Goal: Task Accomplishment & Management: Use online tool/utility

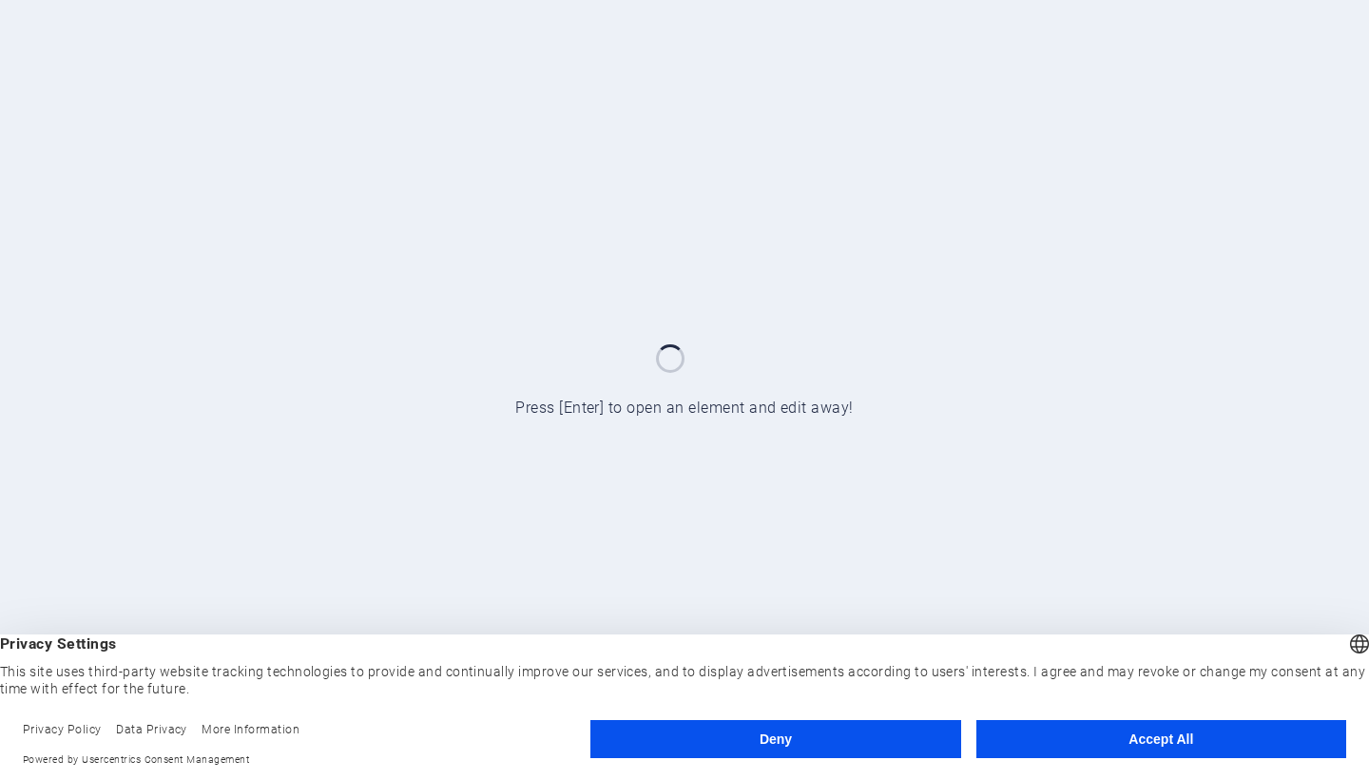
click at [665, 742] on button "Deny" at bounding box center [775, 739] width 370 height 38
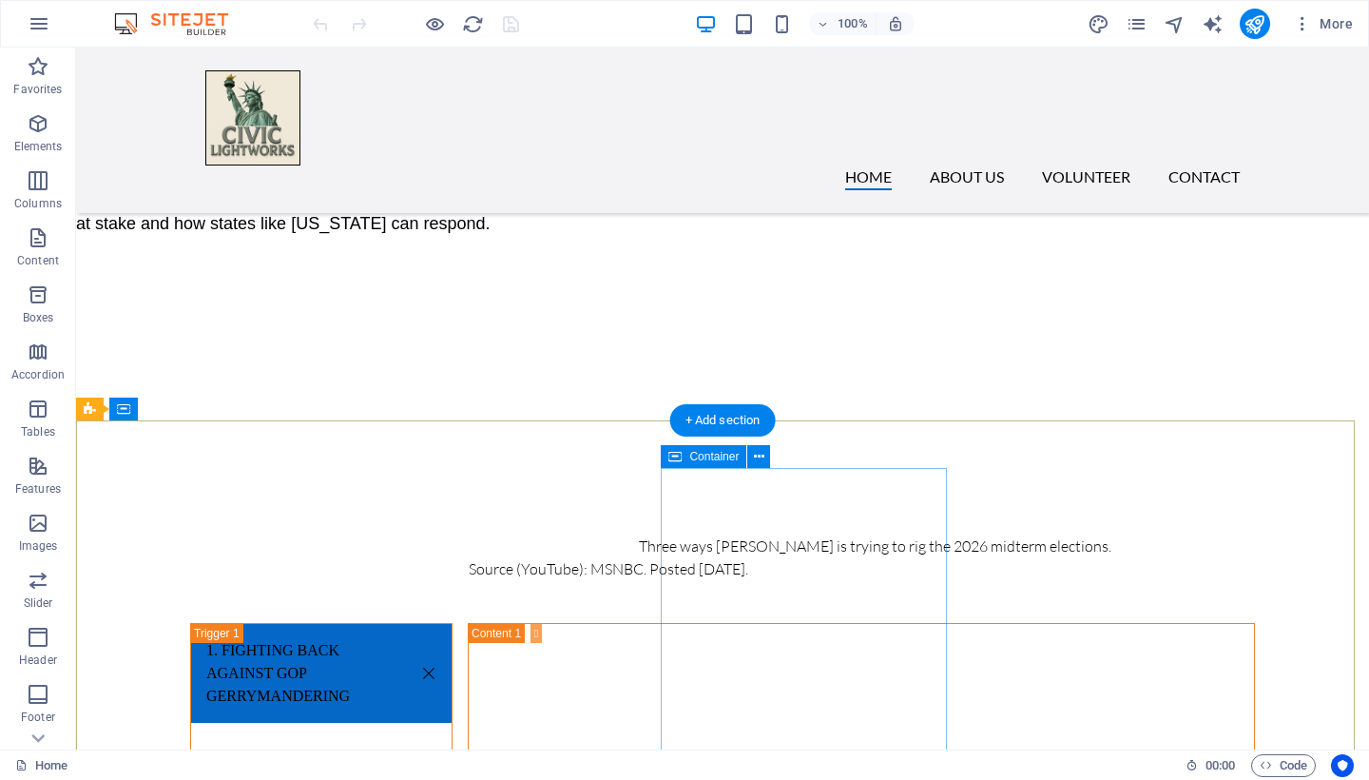
scroll to position [5924, 0]
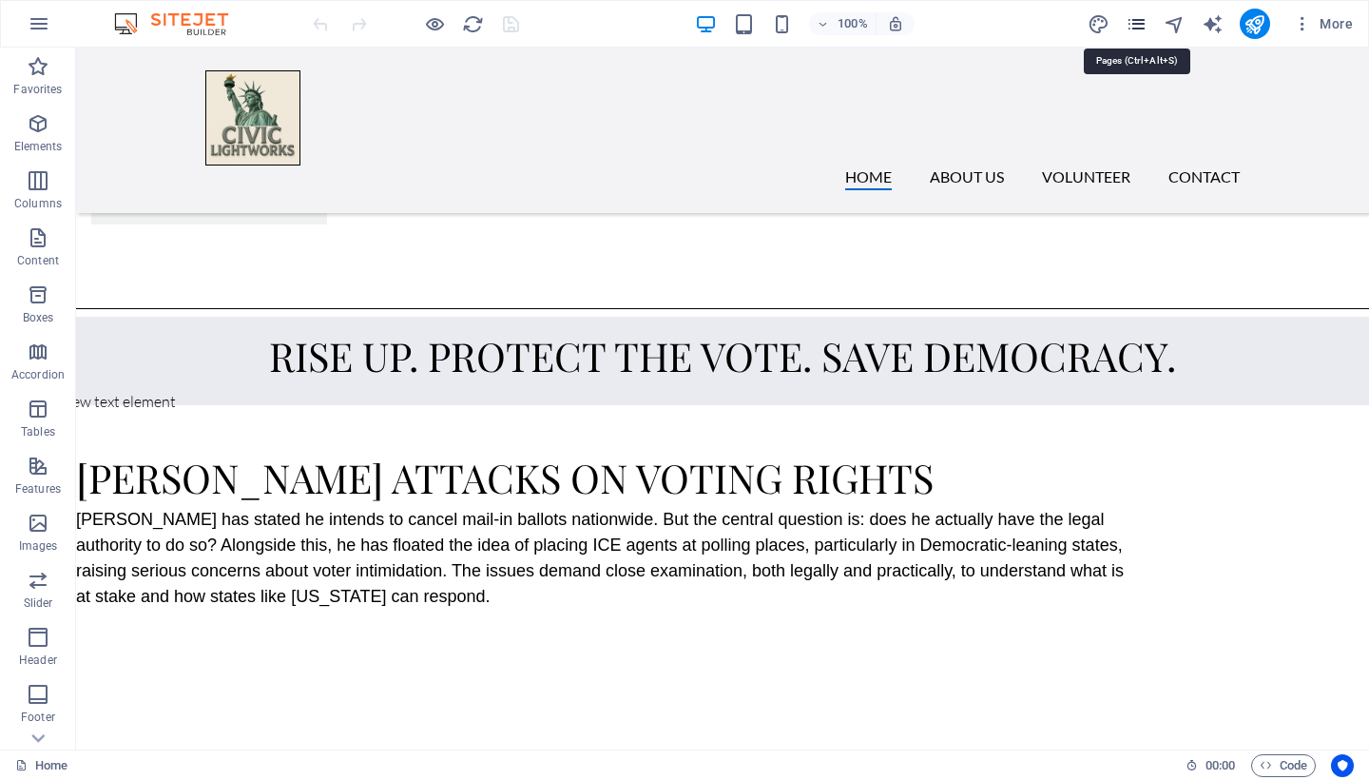
click at [1133, 26] on icon "pages" at bounding box center [1137, 24] width 22 height 22
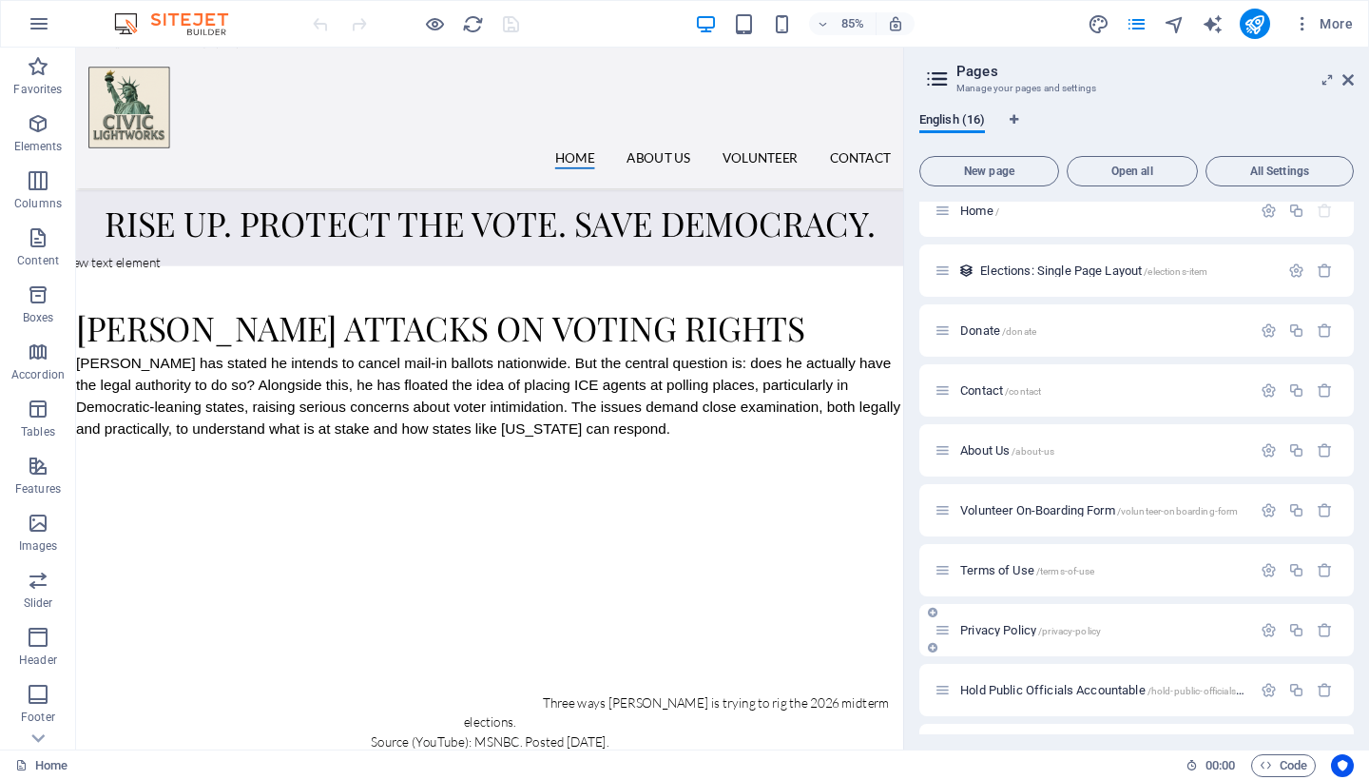
scroll to position [0, 0]
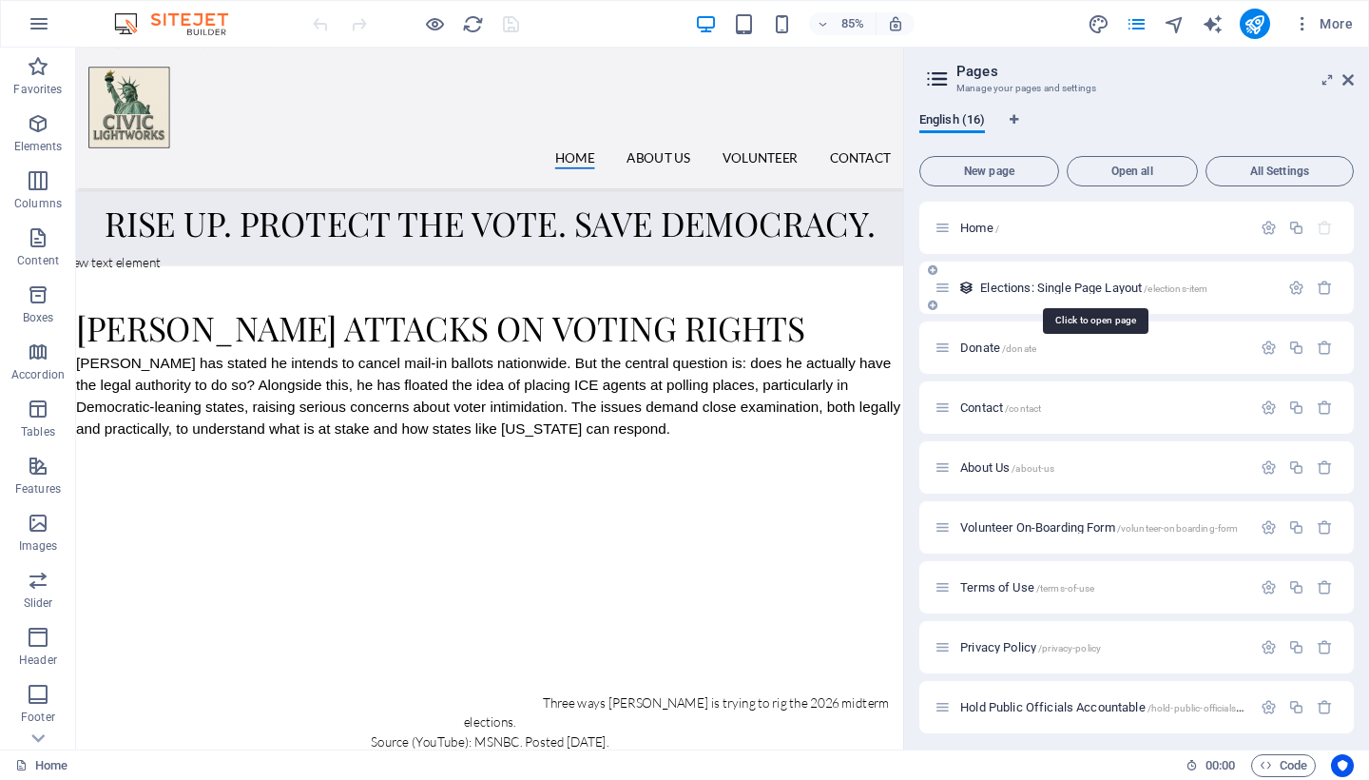
click at [1043, 288] on span "Elections: Single Page Layout /elections-item" at bounding box center [1093, 287] width 227 height 14
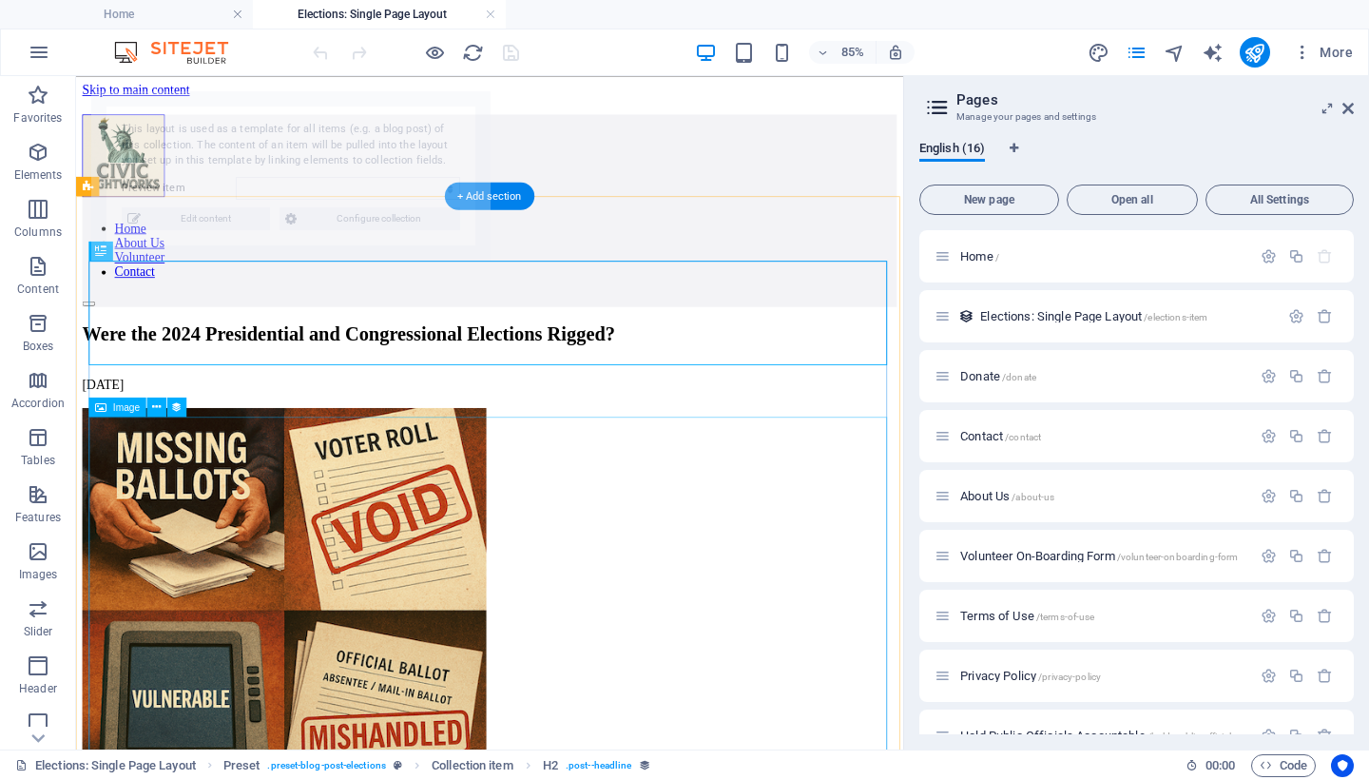
select select "68ac5f664151c34b7001d8bc"
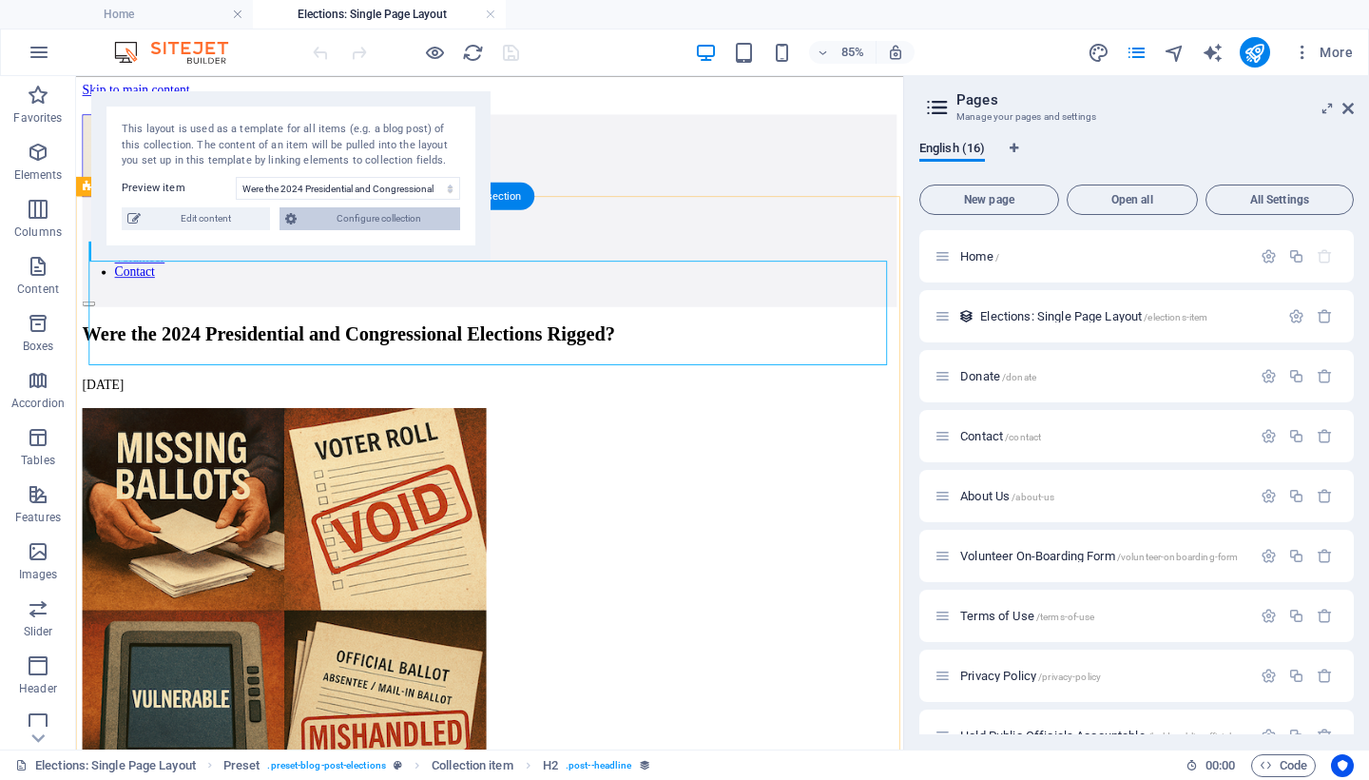
click at [385, 217] on span "Configure collection" at bounding box center [378, 218] width 152 height 23
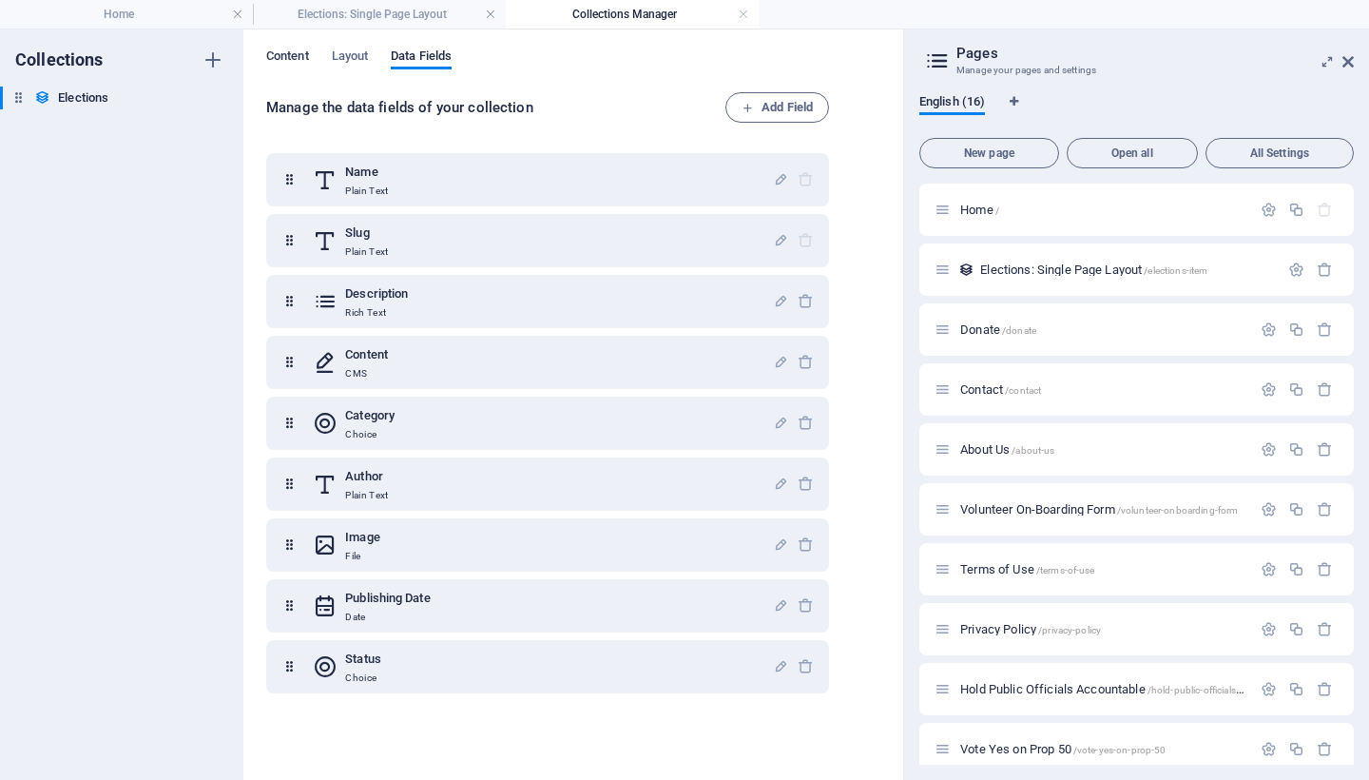
click at [296, 54] on span "Content" at bounding box center [287, 58] width 43 height 27
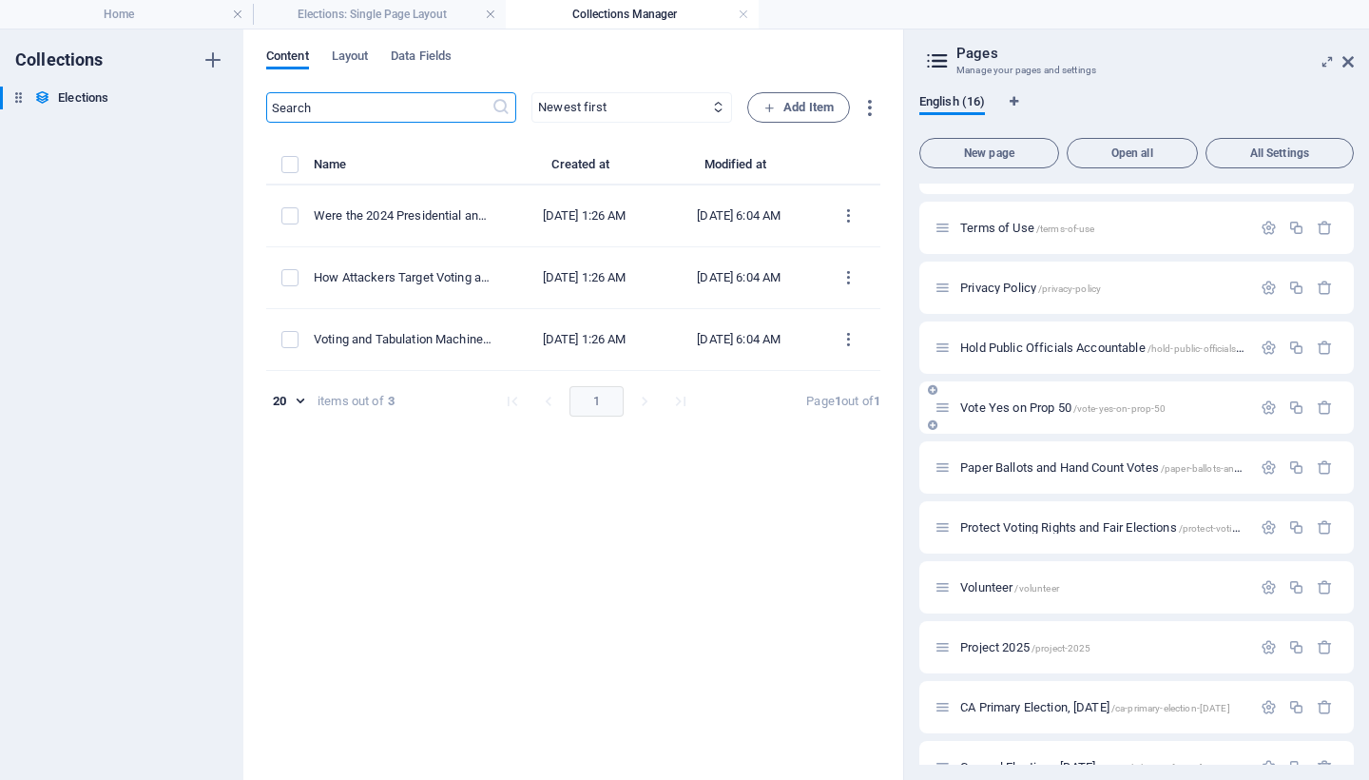
scroll to position [377, 0]
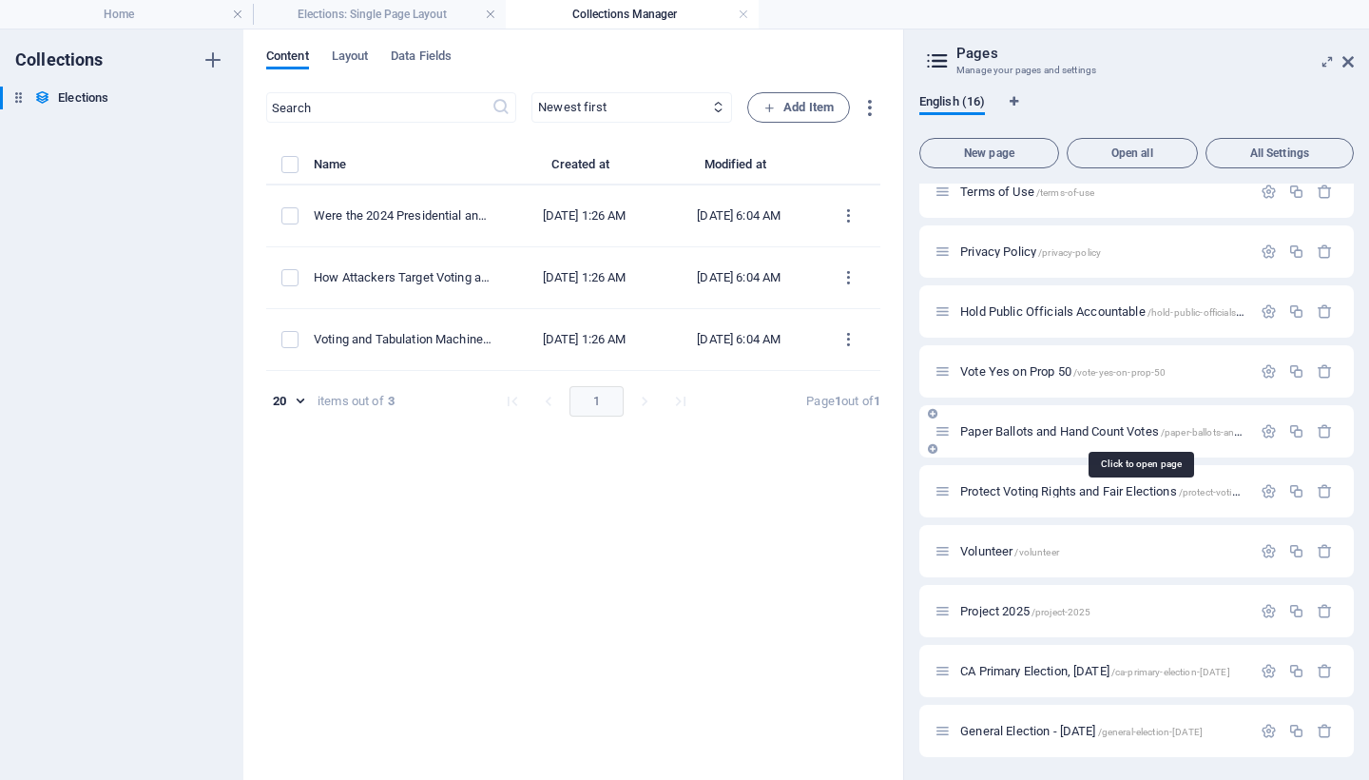
click at [1017, 428] on span "Paper Ballots and Hand Count Votes /paper-ballots-and-hand-count-votes" at bounding box center [1140, 431] width 360 height 14
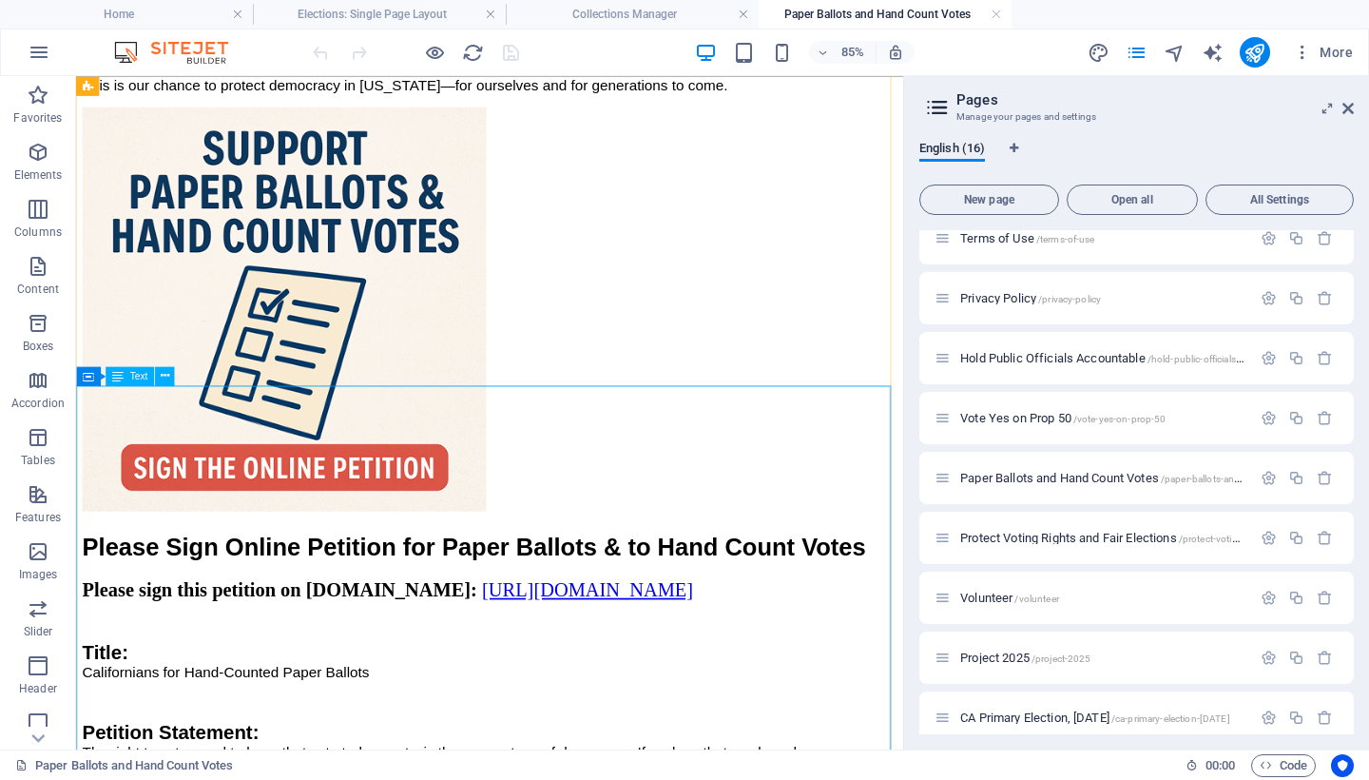
scroll to position [4305, 0]
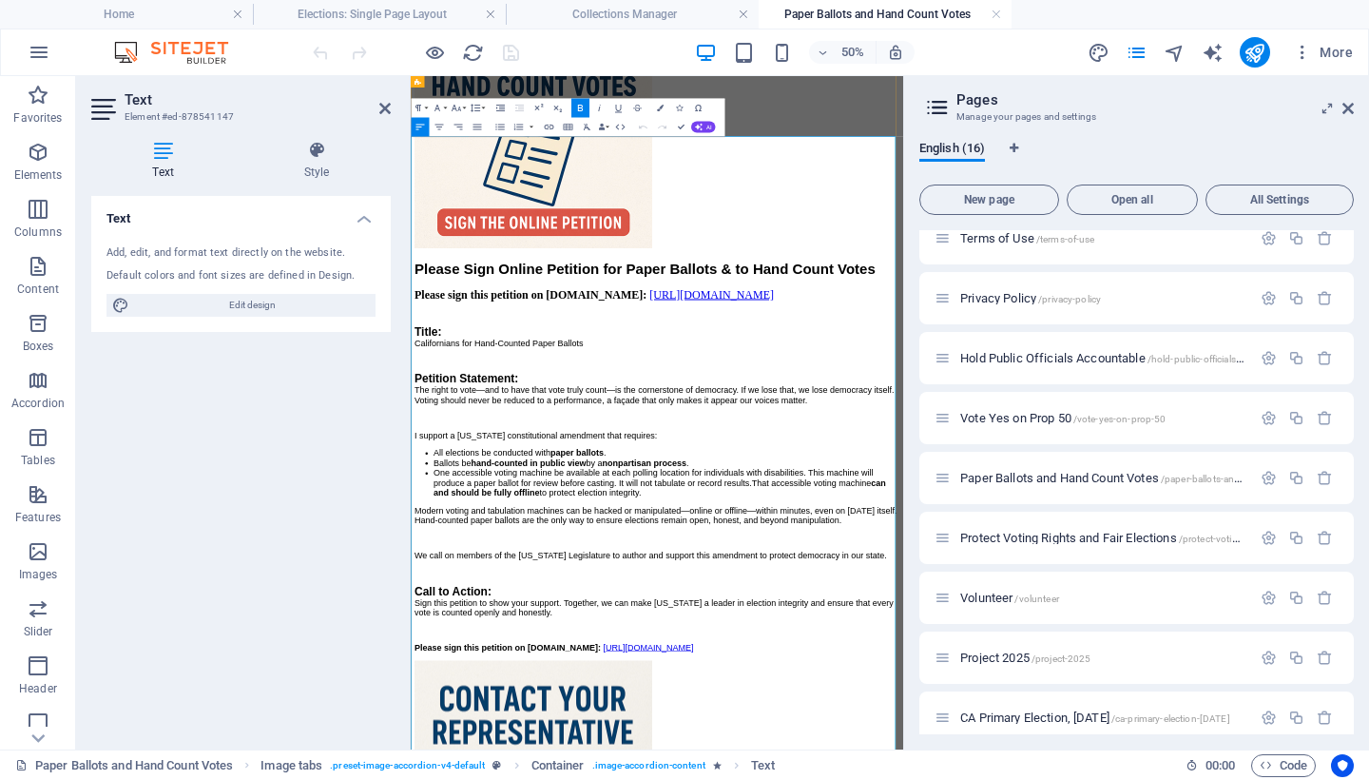
scroll to position [3982, 0]
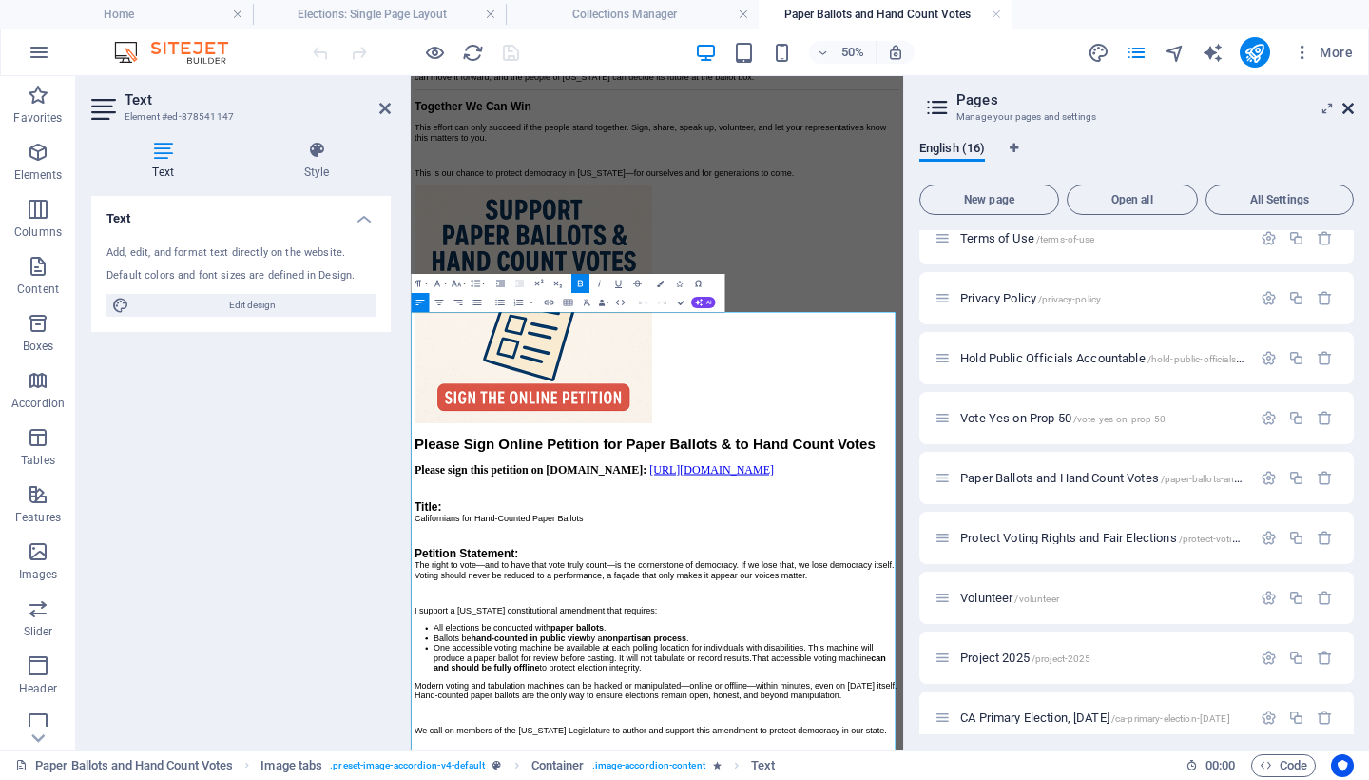
click at [1344, 110] on icon at bounding box center [1347, 108] width 11 height 15
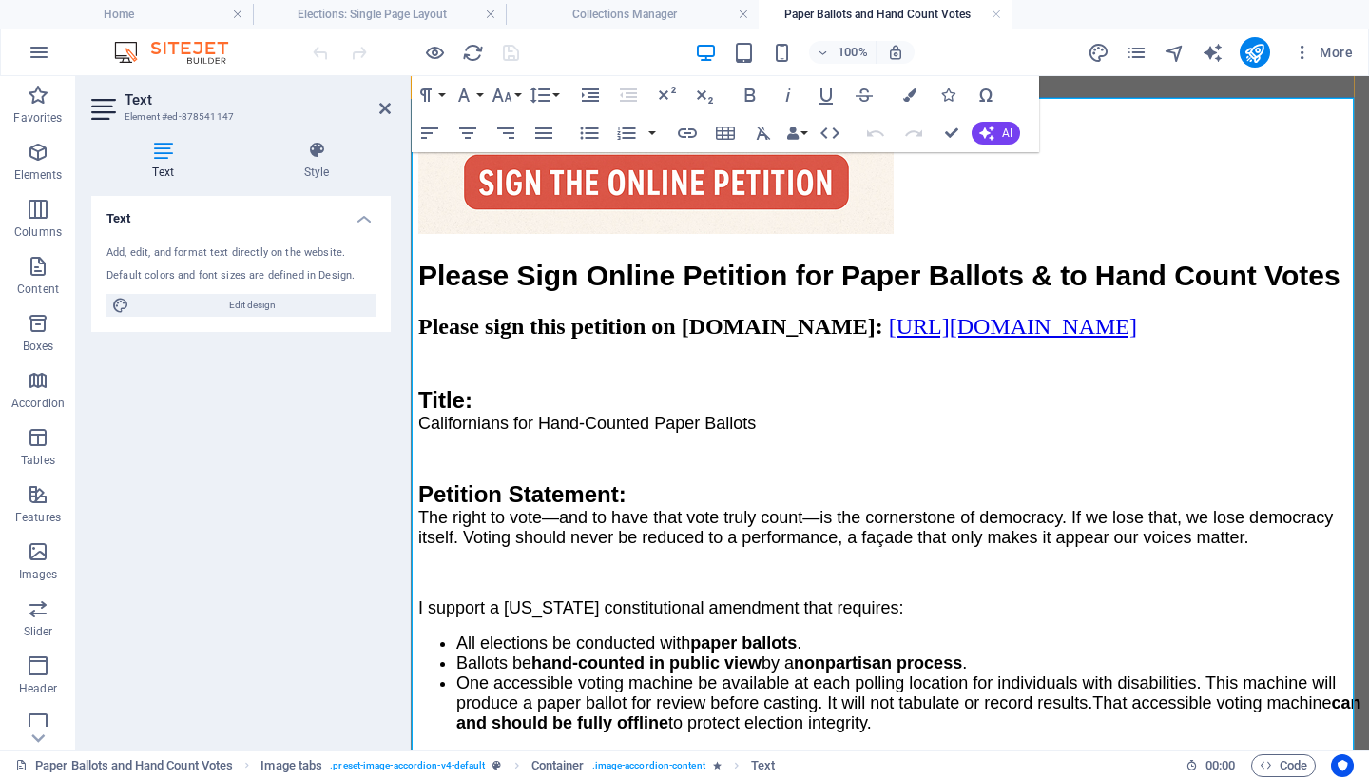
scroll to position [4344, 0]
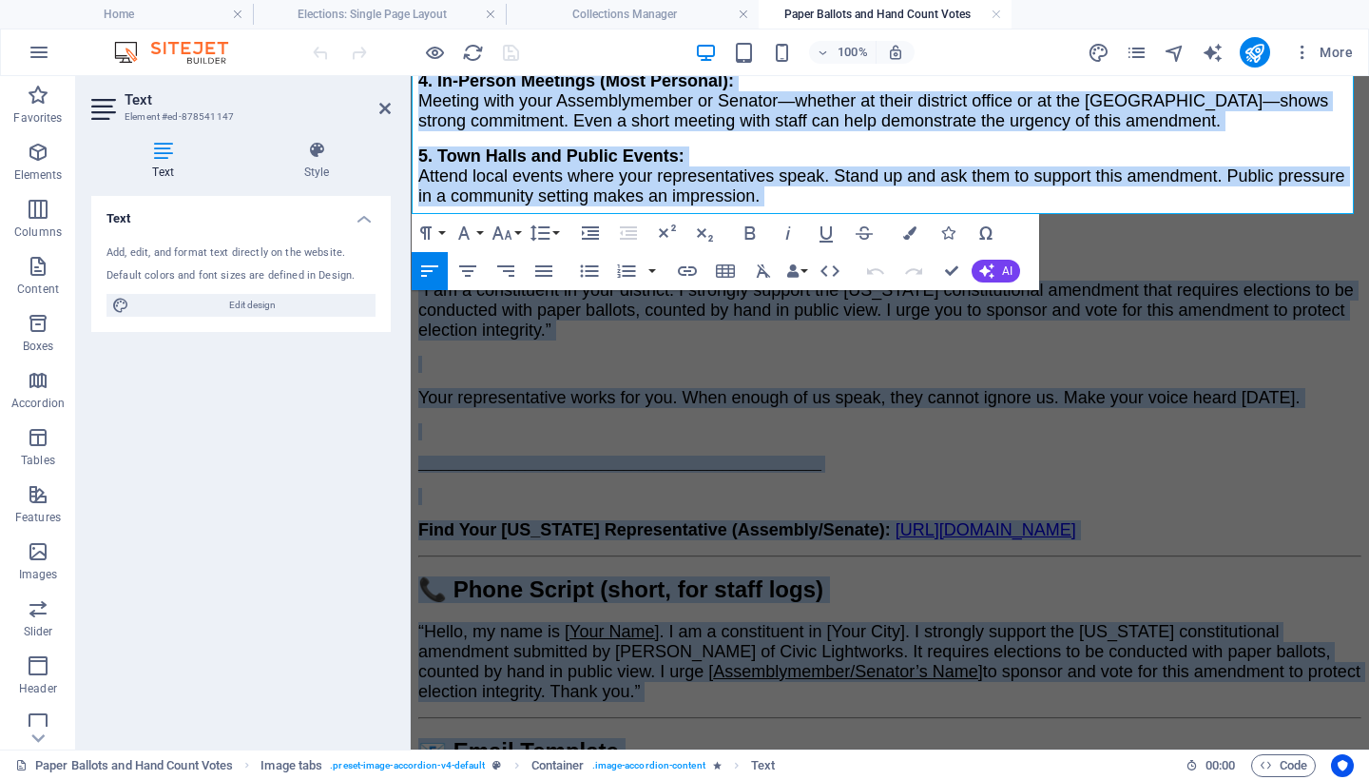
drag, startPoint x: 414, startPoint y: 354, endPoint x: 708, endPoint y: 744, distance: 488.8
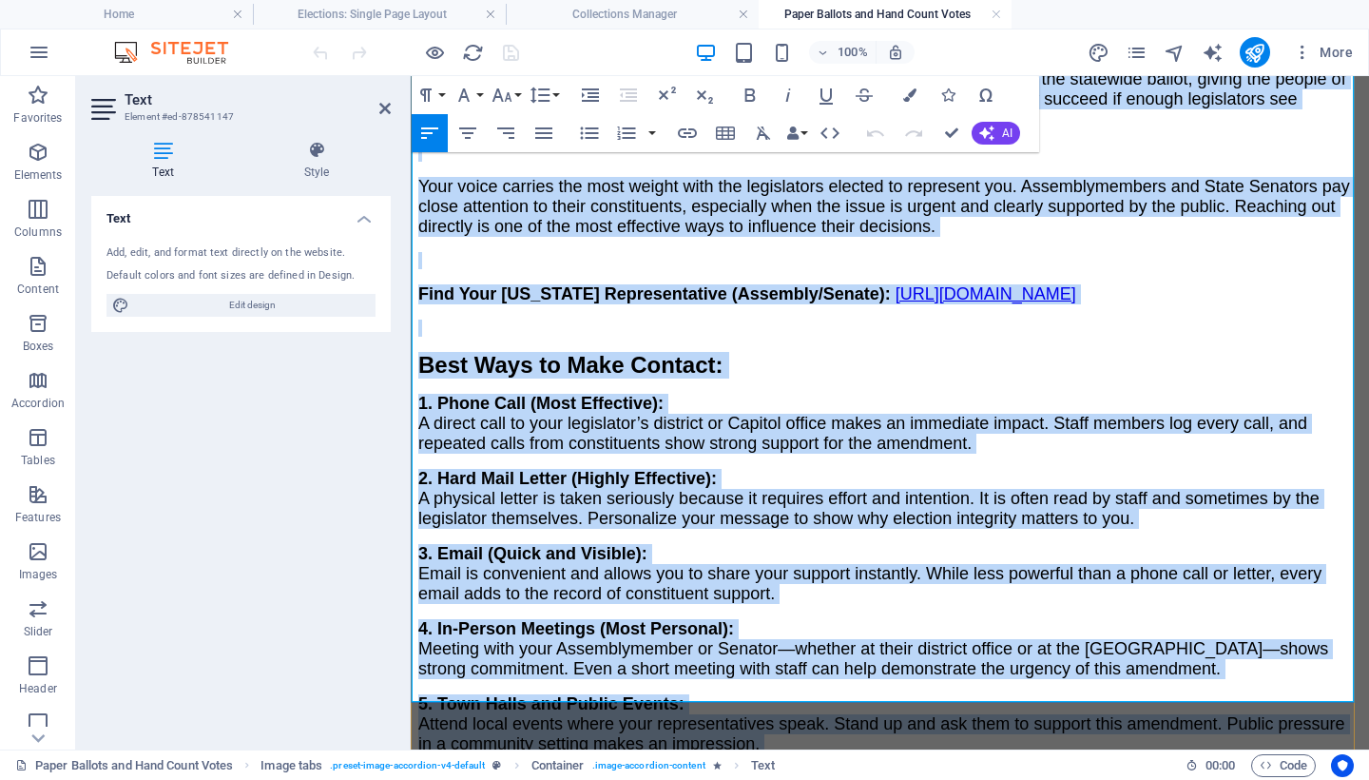
scroll to position [6447, 0]
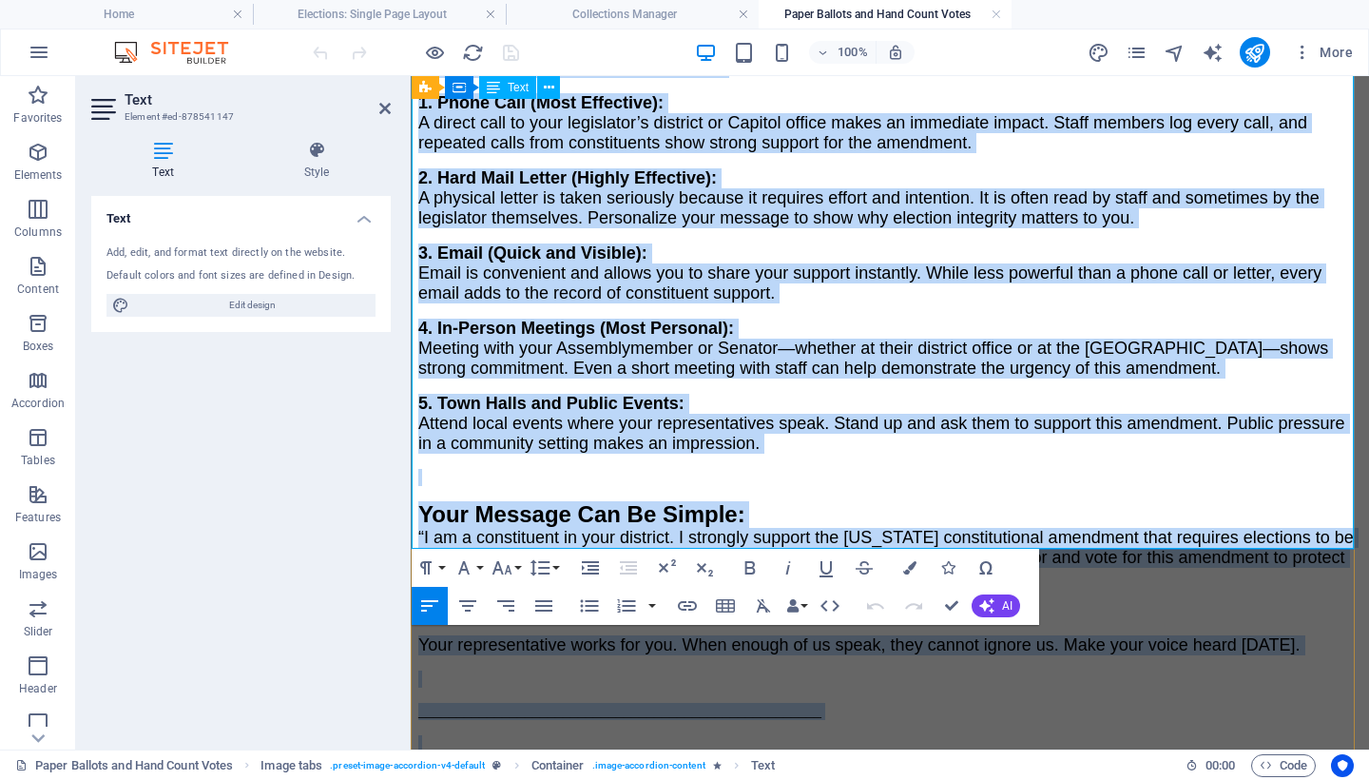
copy div "Lo ipsumdo sita consectet, ad elit seddoe t incididuntu Labore —et dolorem aliq…"
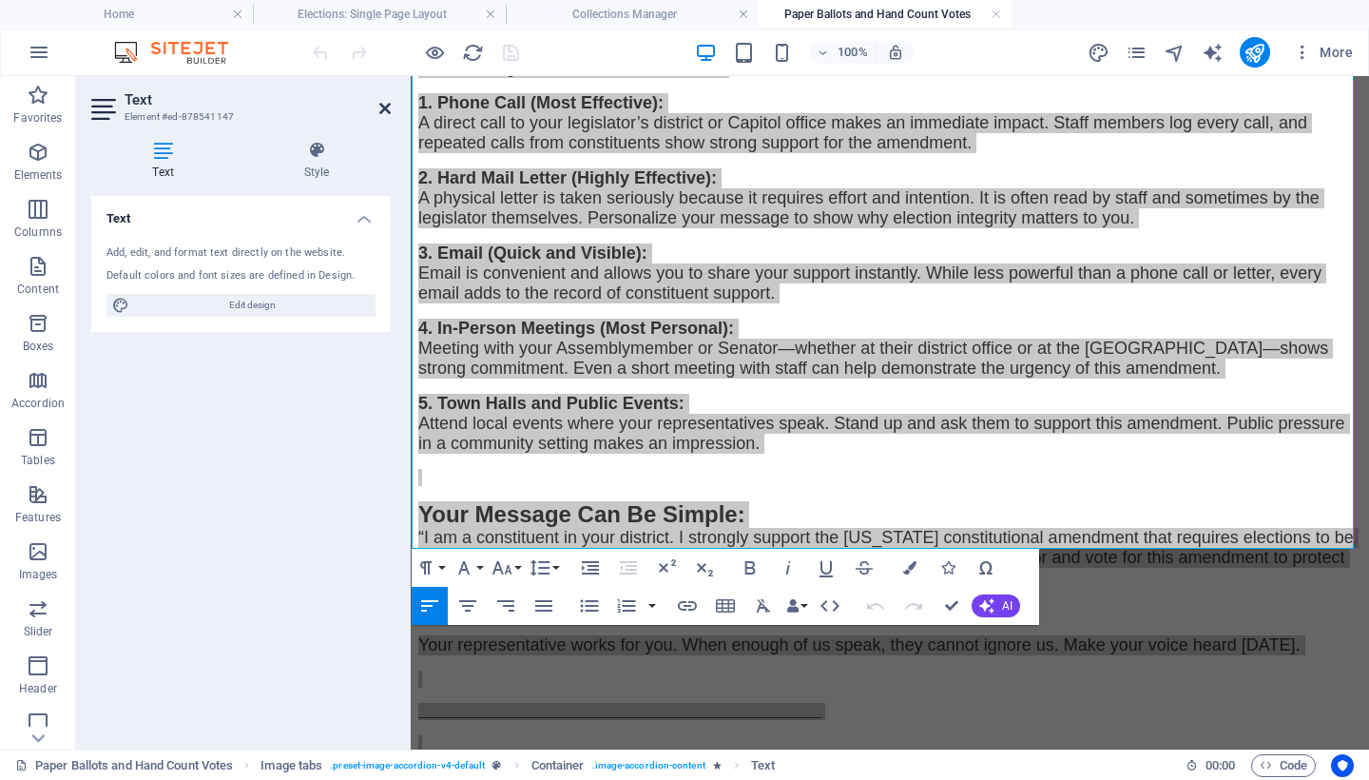
click at [383, 107] on icon at bounding box center [384, 108] width 11 height 15
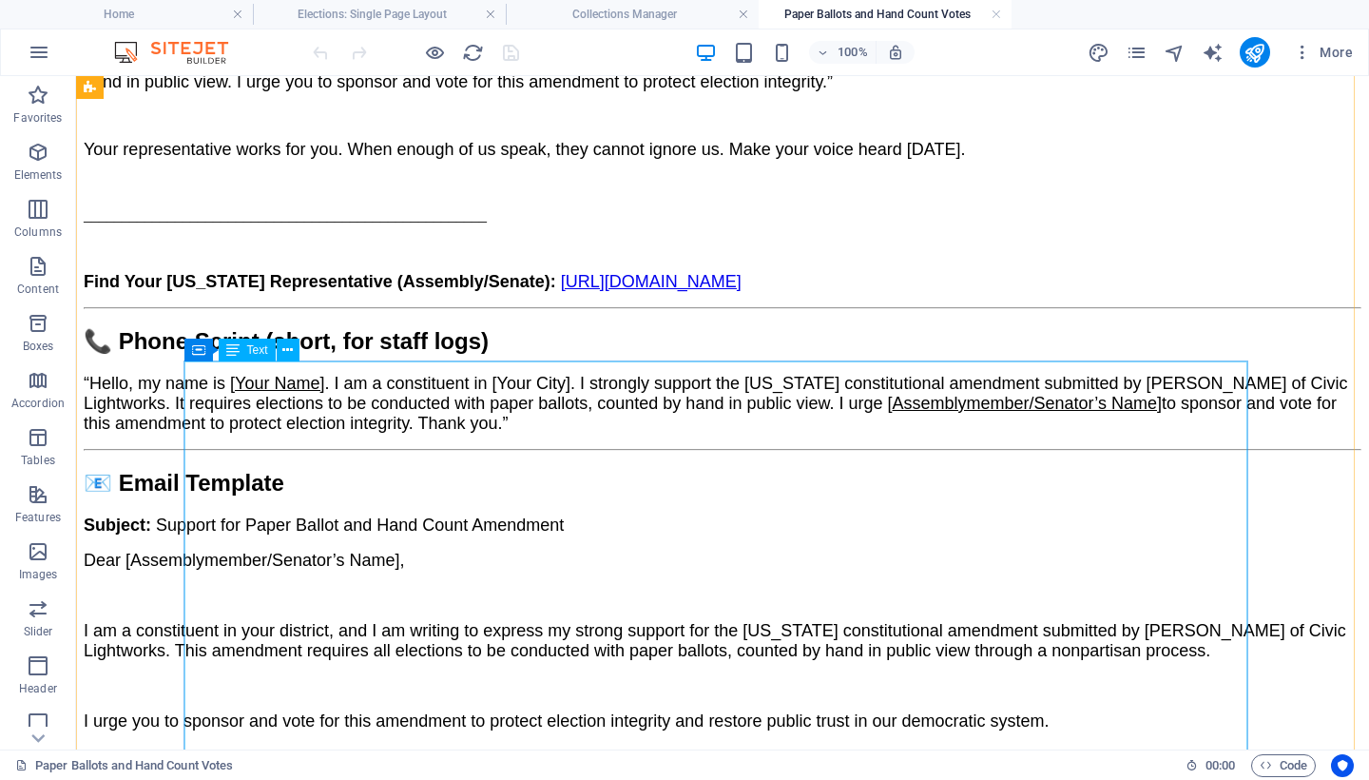
scroll to position [6702, 0]
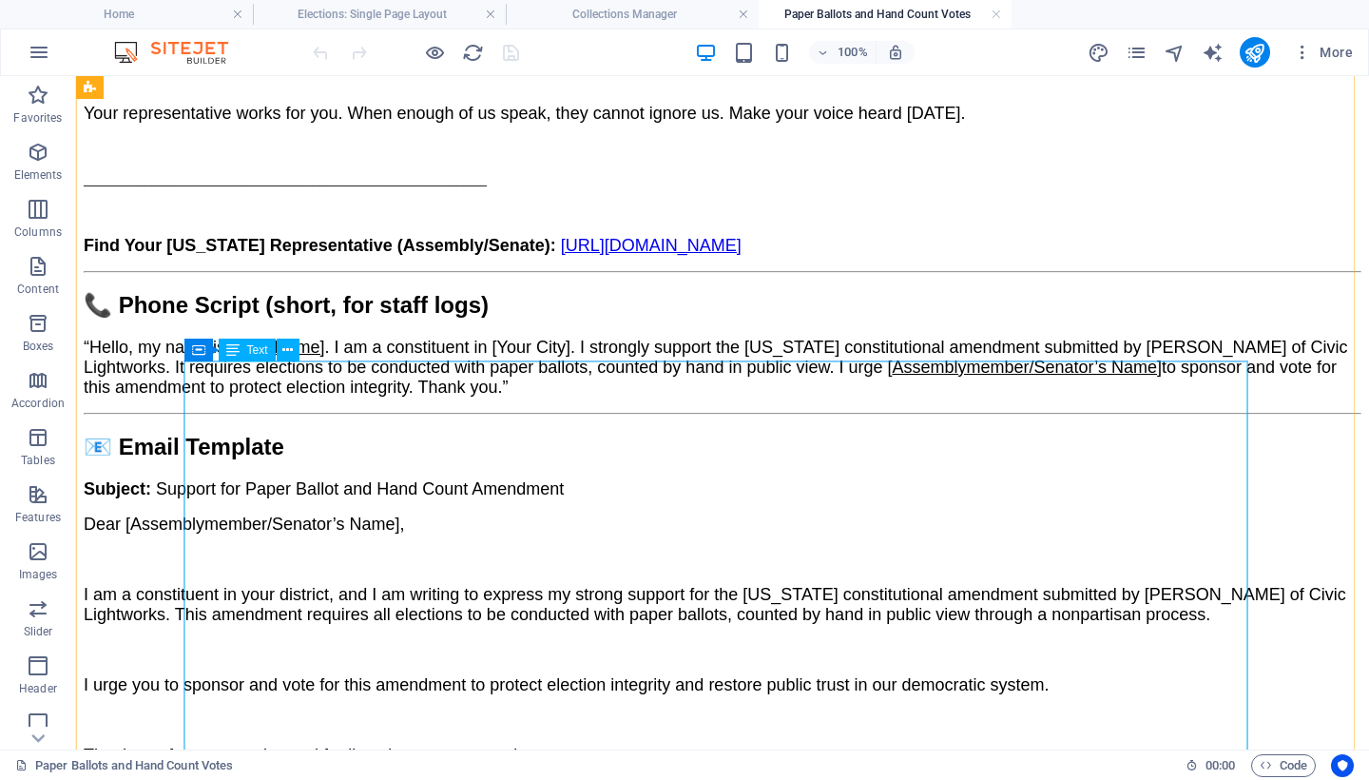
drag, startPoint x: 191, startPoint y: 430, endPoint x: 267, endPoint y: 506, distance: 107.6
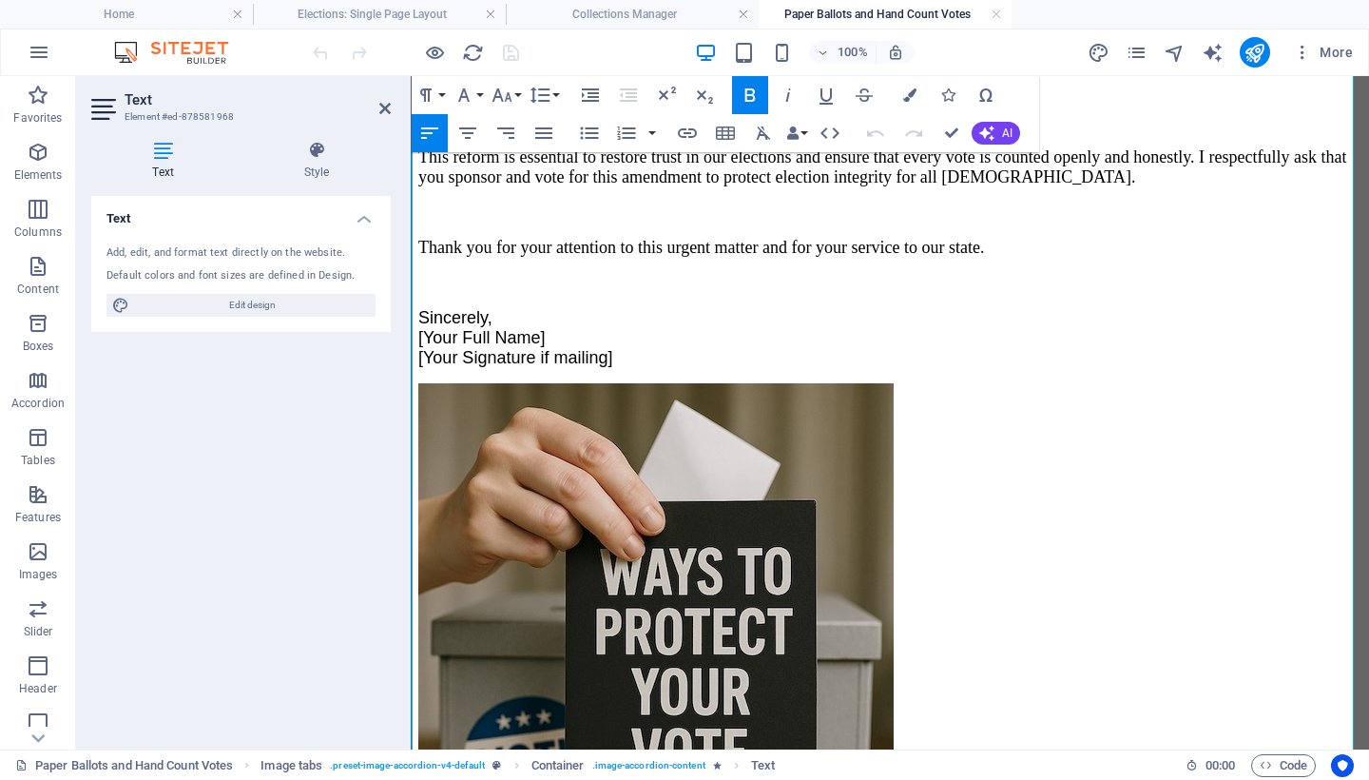
scroll to position [8376, 0]
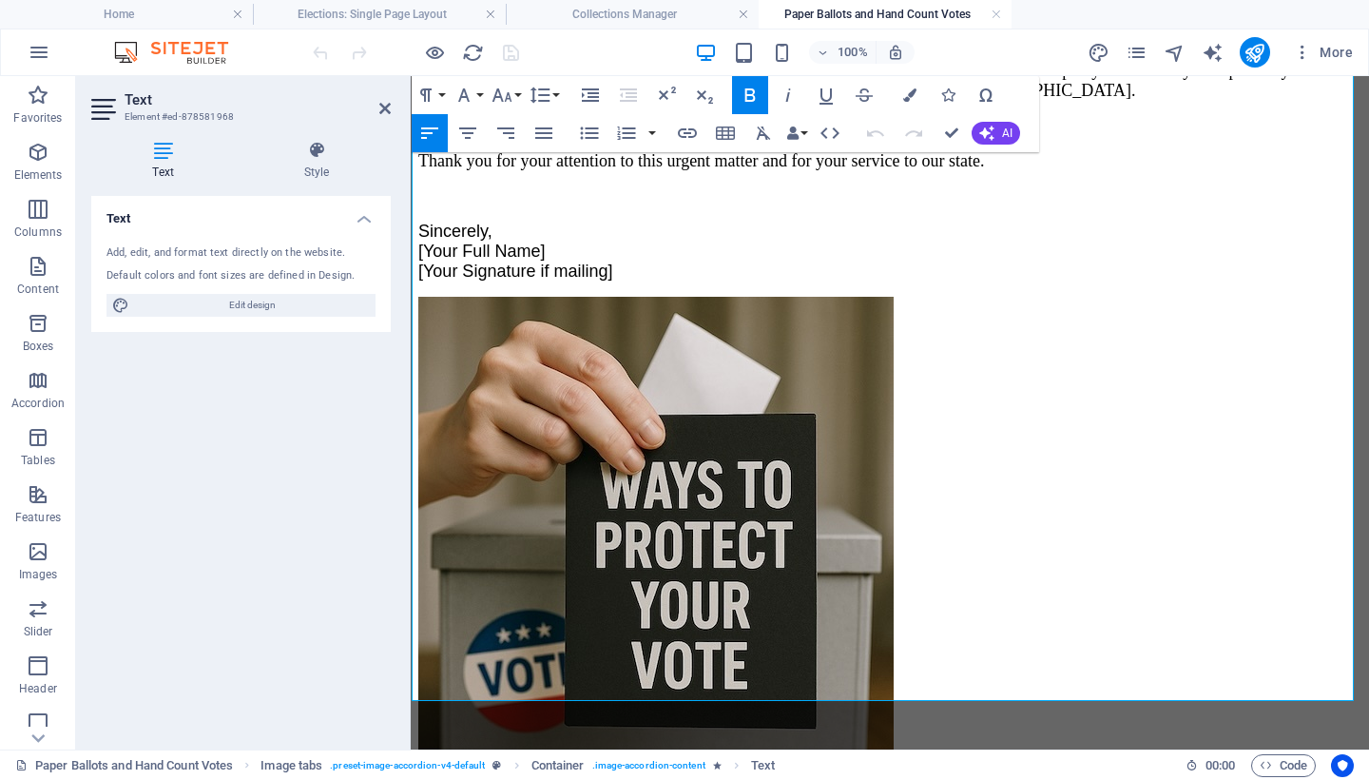
drag, startPoint x: 413, startPoint y: 343, endPoint x: 1297, endPoint y: 826, distance: 1007.4
copy div "The right to vote is the foundation of democracy. Yet this right can be undermi…"
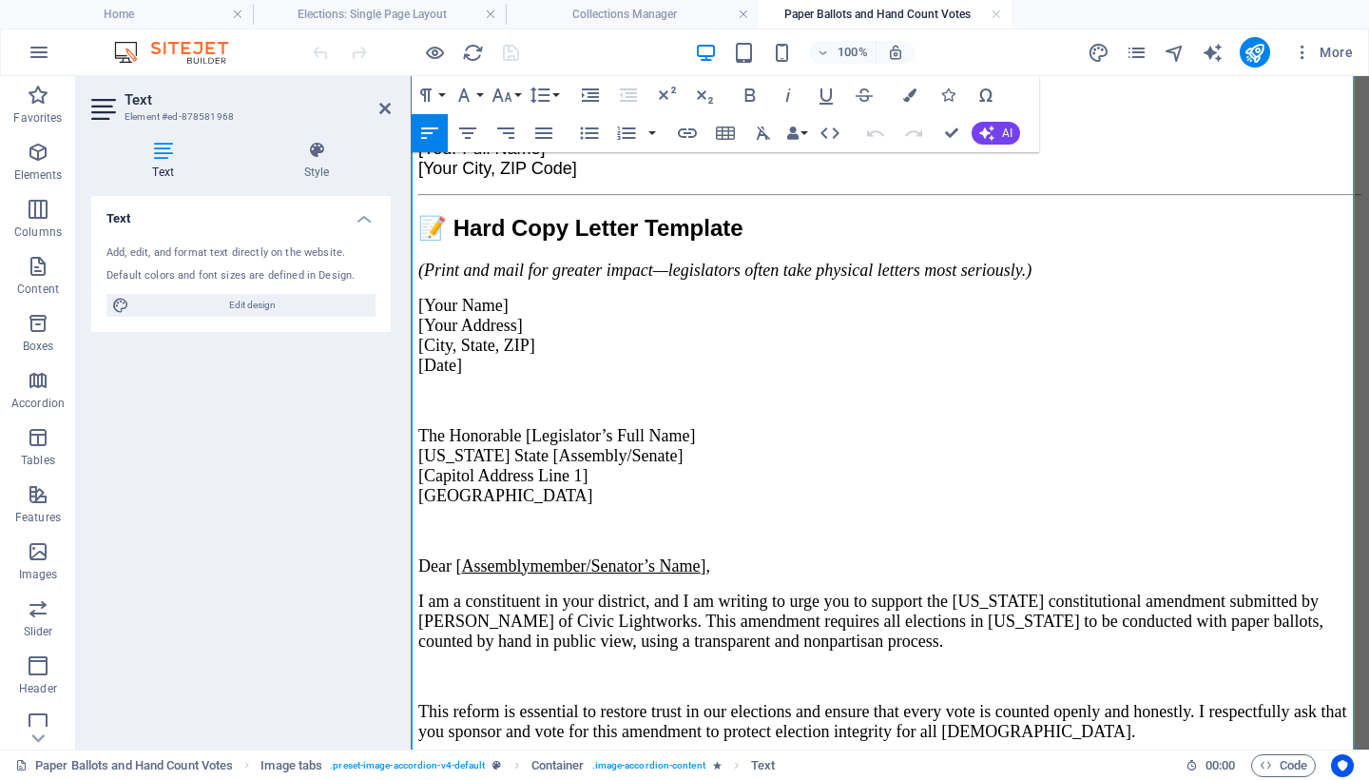
scroll to position [8374, 0]
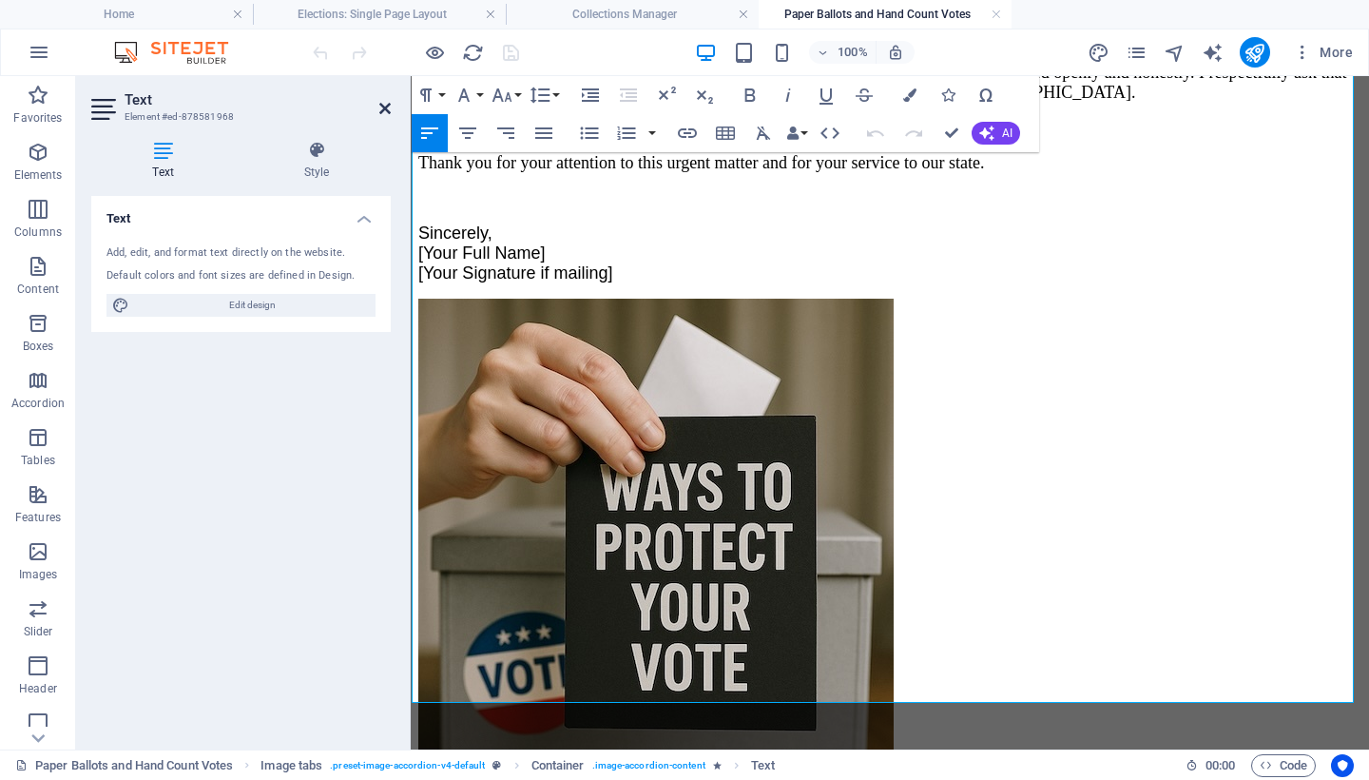
click at [383, 104] on icon at bounding box center [384, 108] width 11 height 15
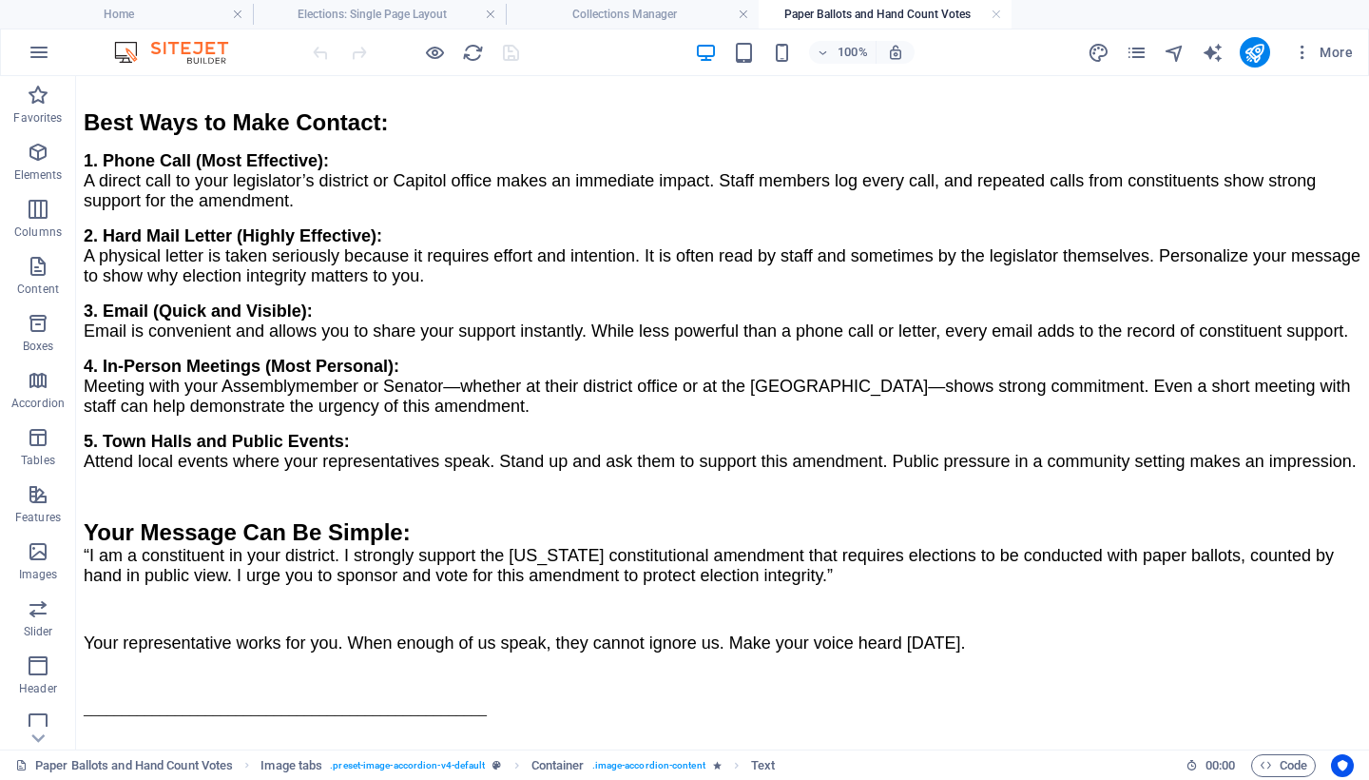
scroll to position [5249, 0]
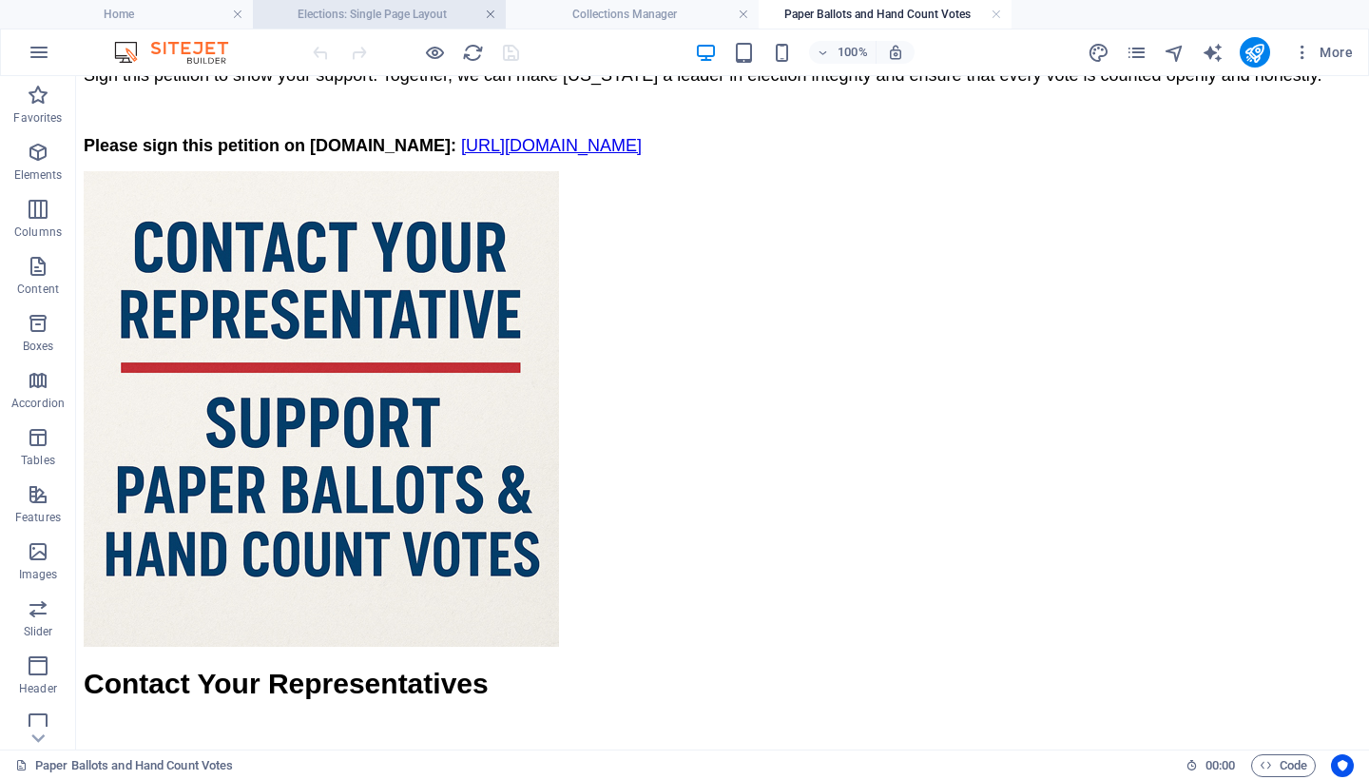
click at [489, 17] on link at bounding box center [490, 15] width 11 height 18
click at [488, 17] on link at bounding box center [490, 15] width 11 height 18
click at [493, 13] on link at bounding box center [490, 15] width 11 height 18
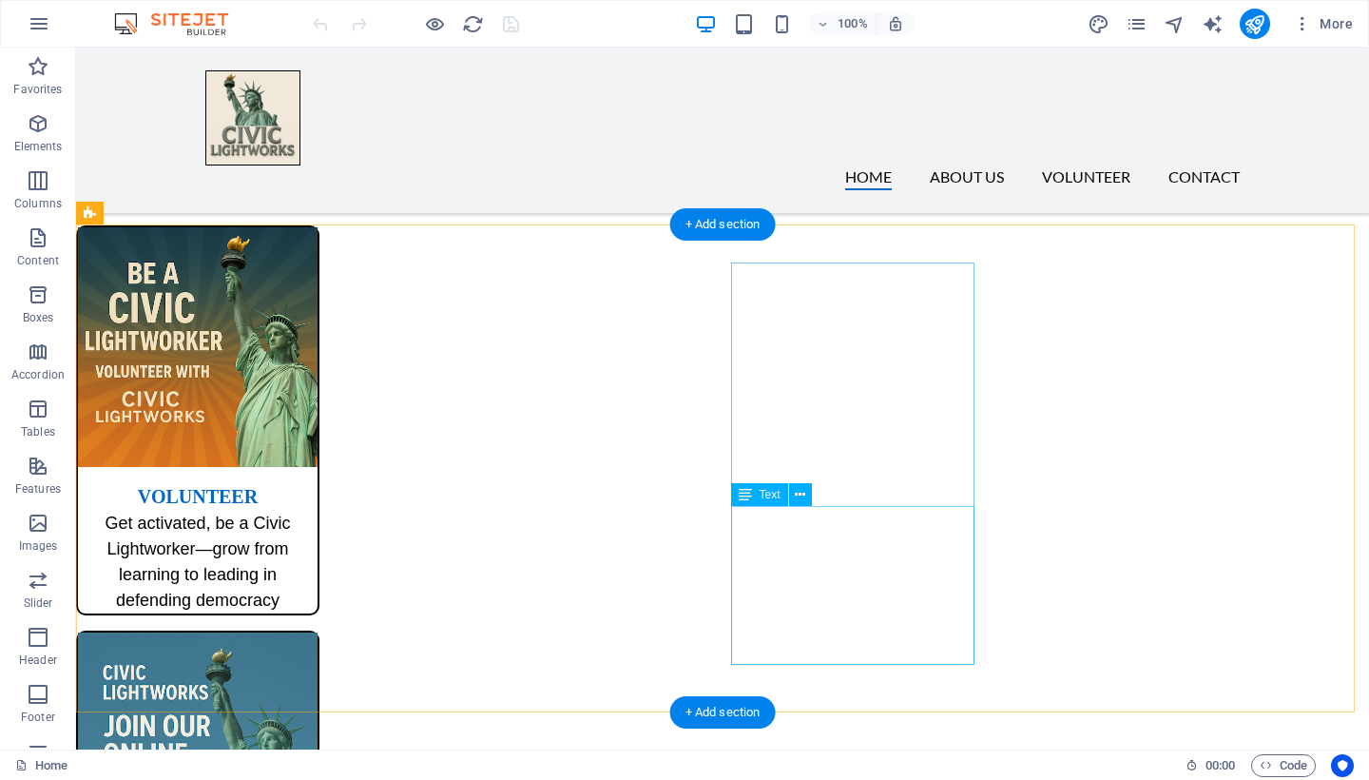
scroll to position [1151, 0]
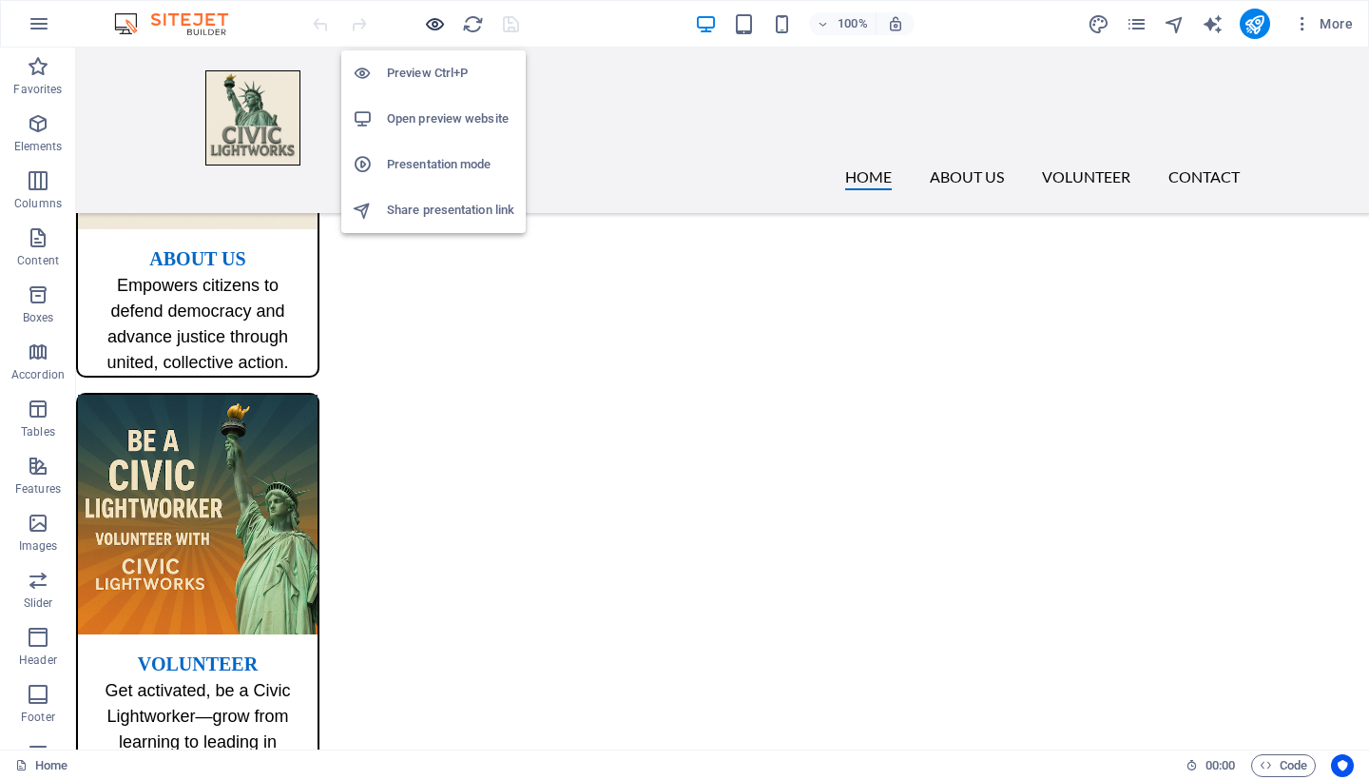
click at [431, 23] on icon "button" at bounding box center [435, 24] width 22 height 22
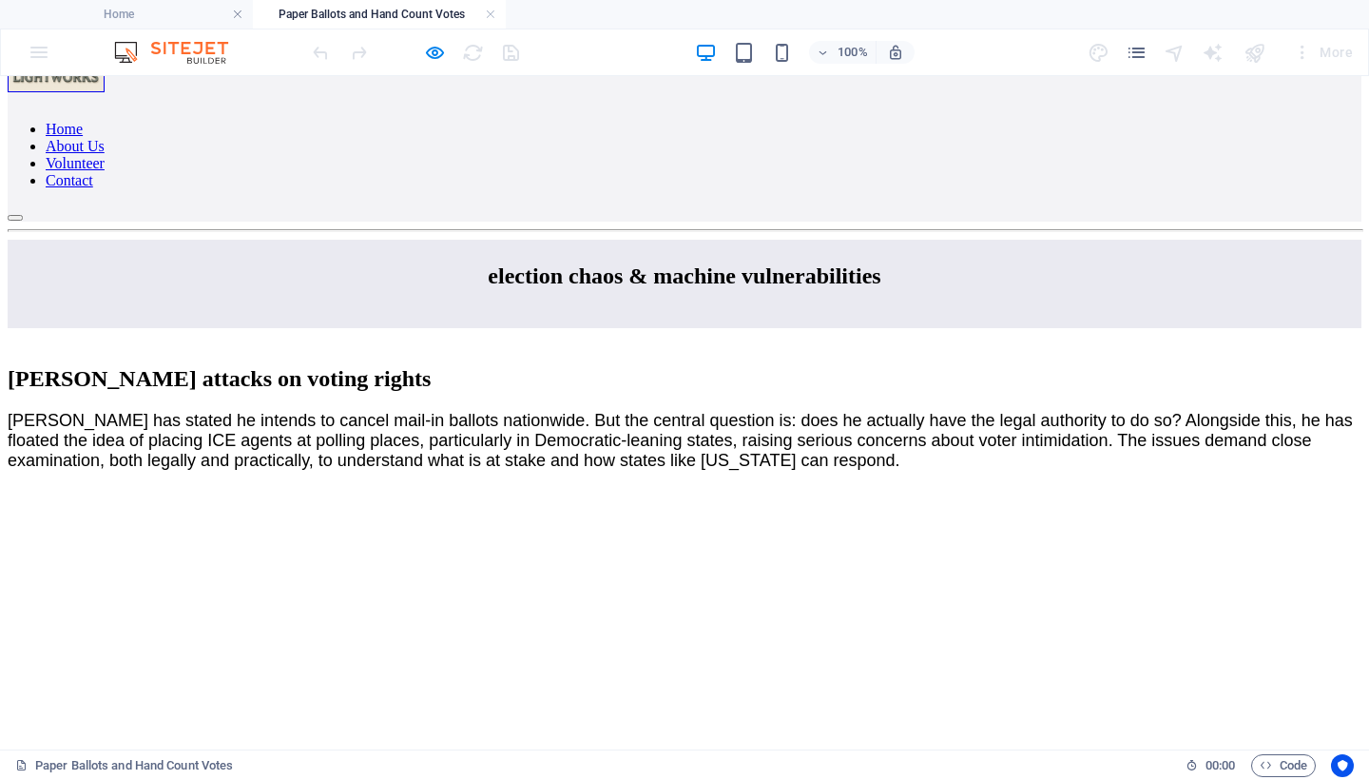
scroll to position [0, 0]
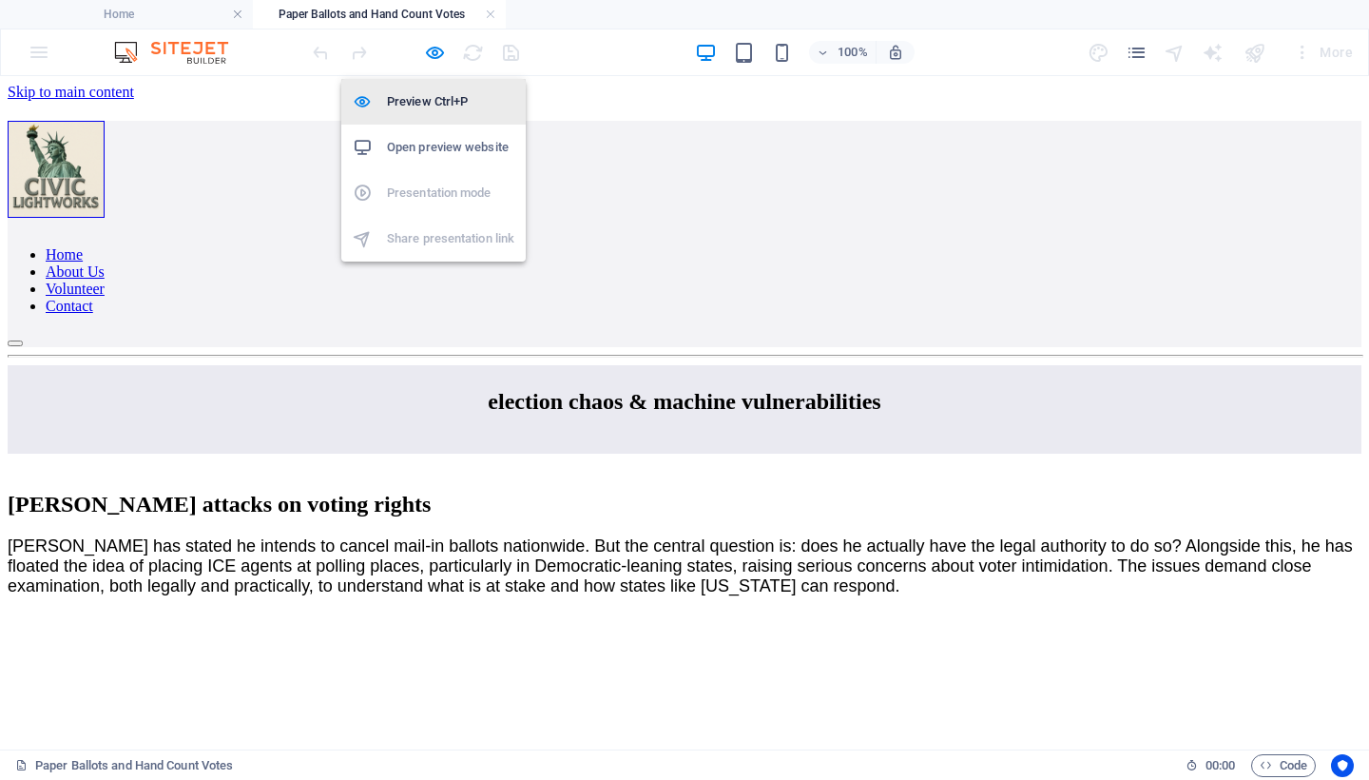
click at [435, 104] on h6 "Preview Ctrl+P" at bounding box center [450, 101] width 127 height 23
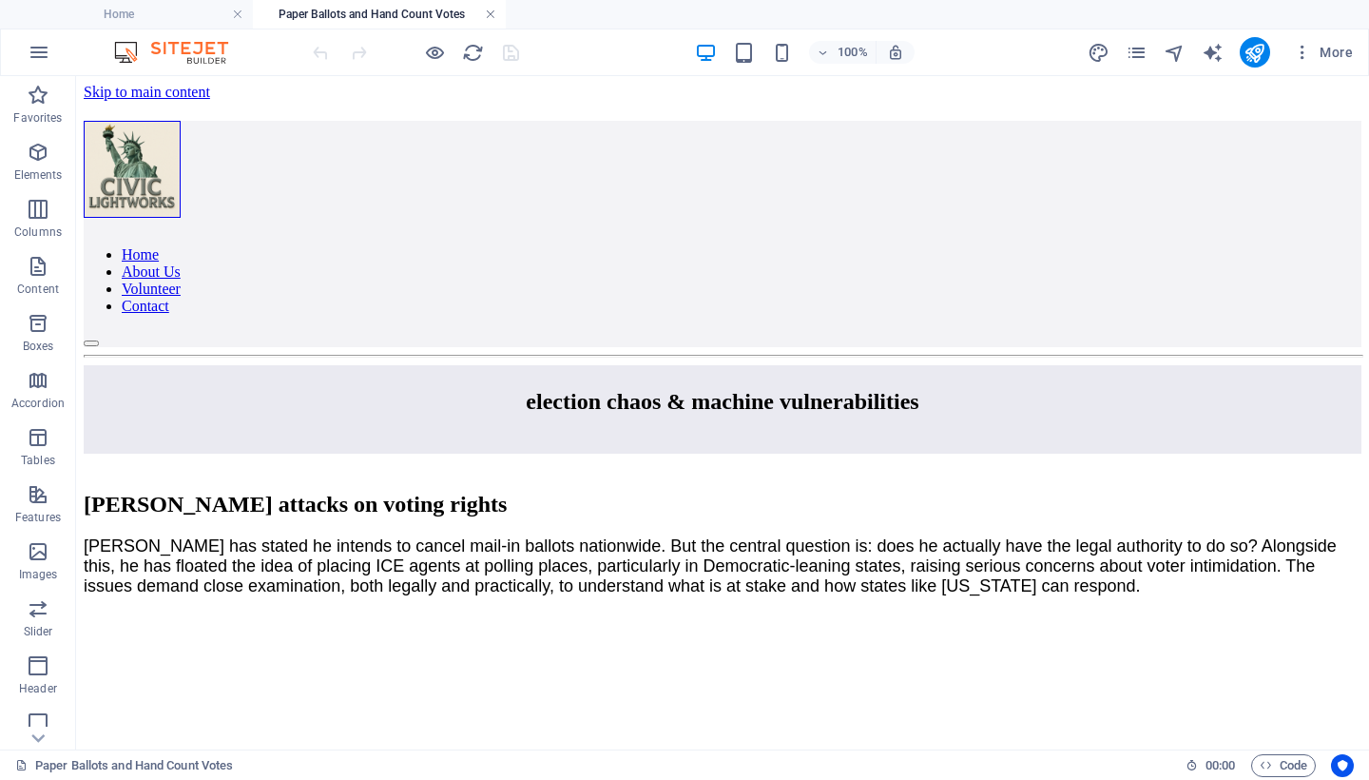
click at [490, 13] on link at bounding box center [490, 15] width 11 height 18
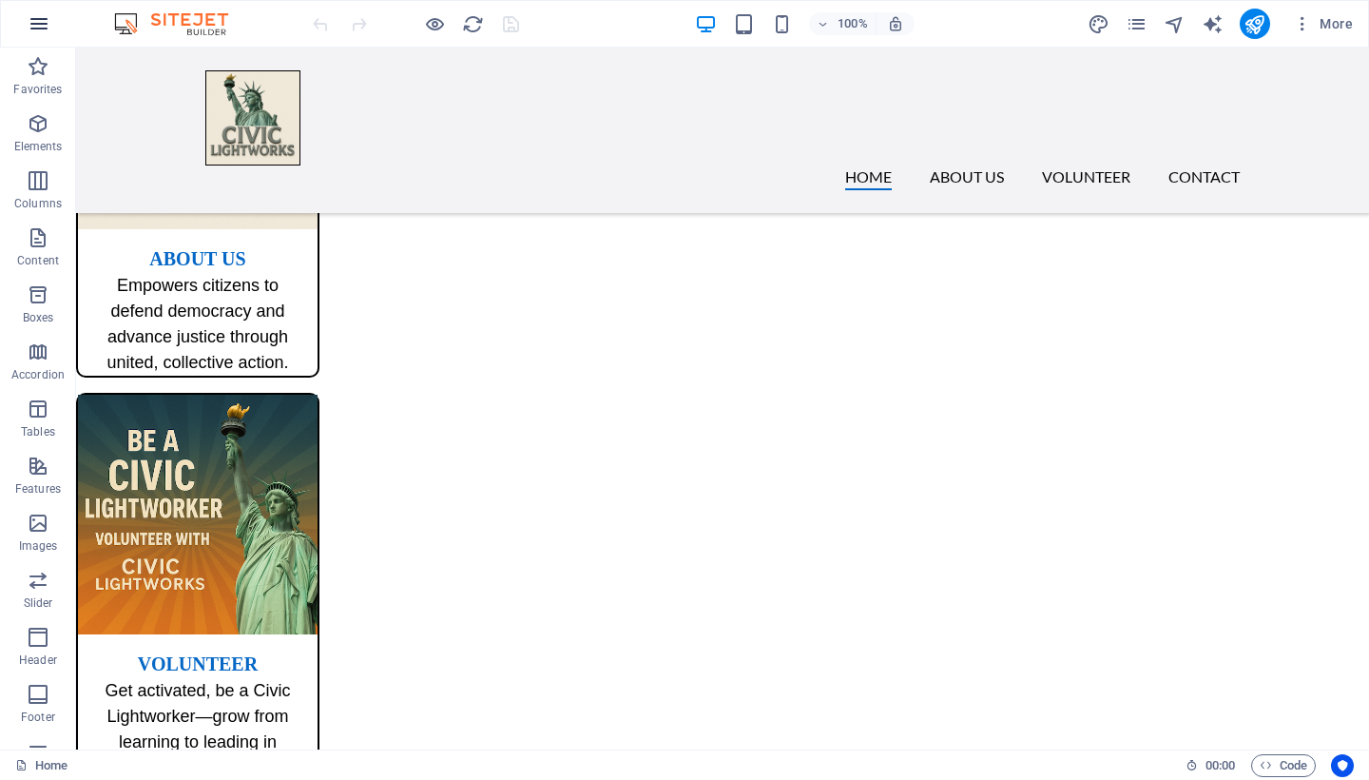
click at [48, 29] on icon "button" at bounding box center [39, 23] width 23 height 23
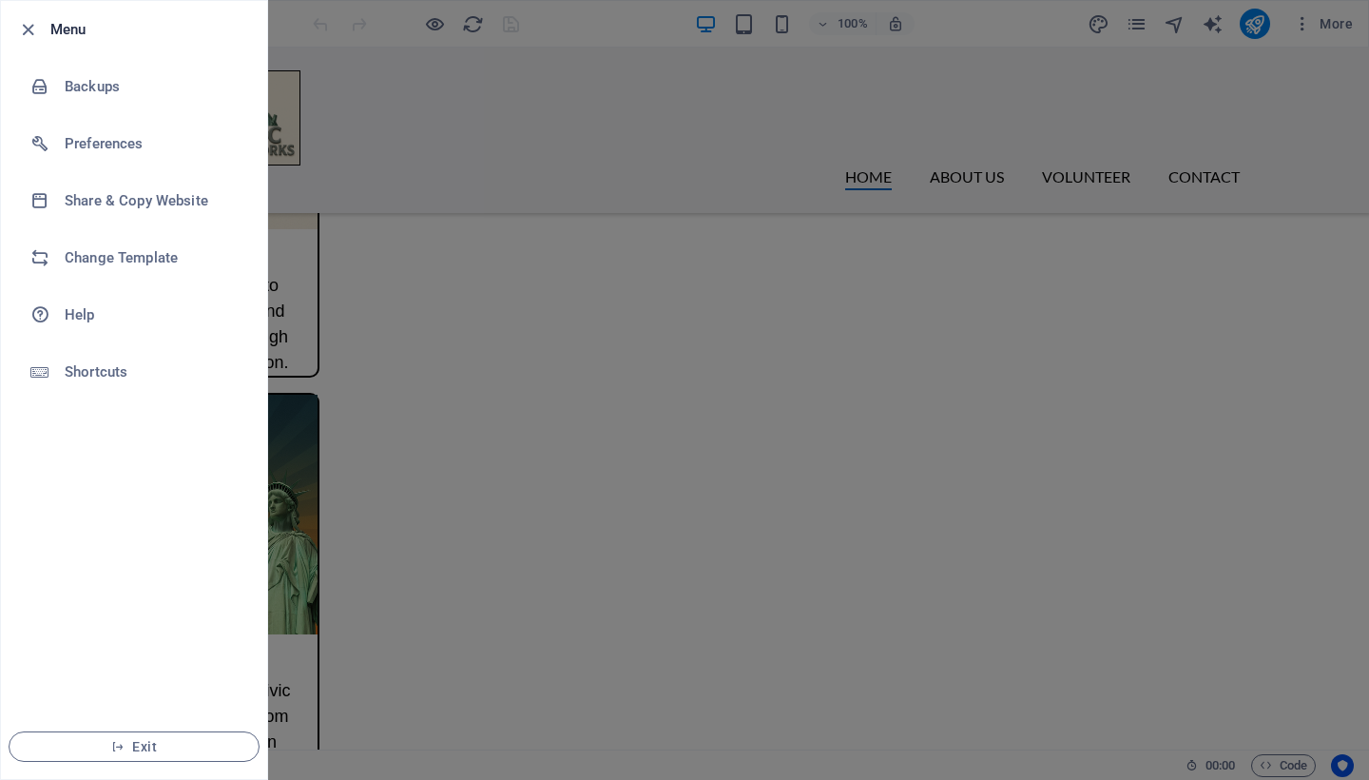
click at [602, 235] on div at bounding box center [684, 390] width 1369 height 780
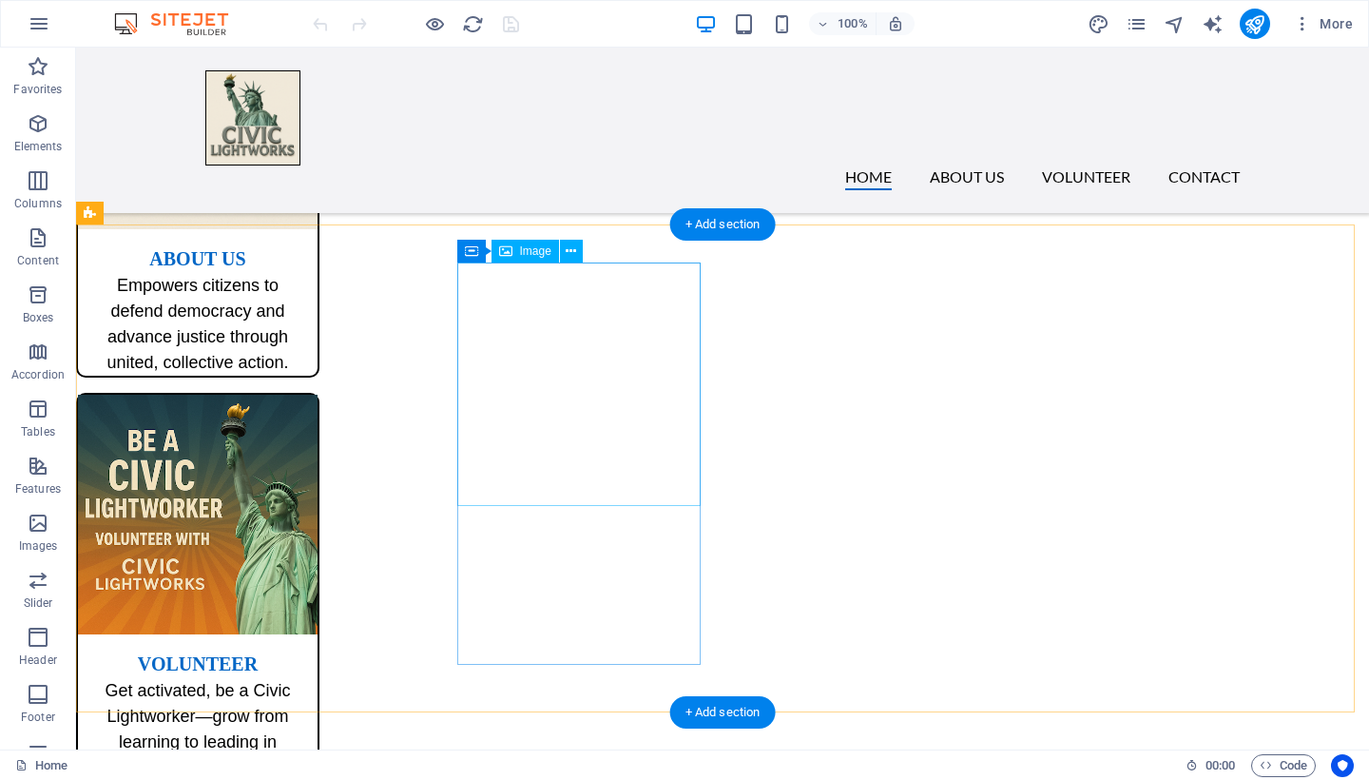
select select "%"
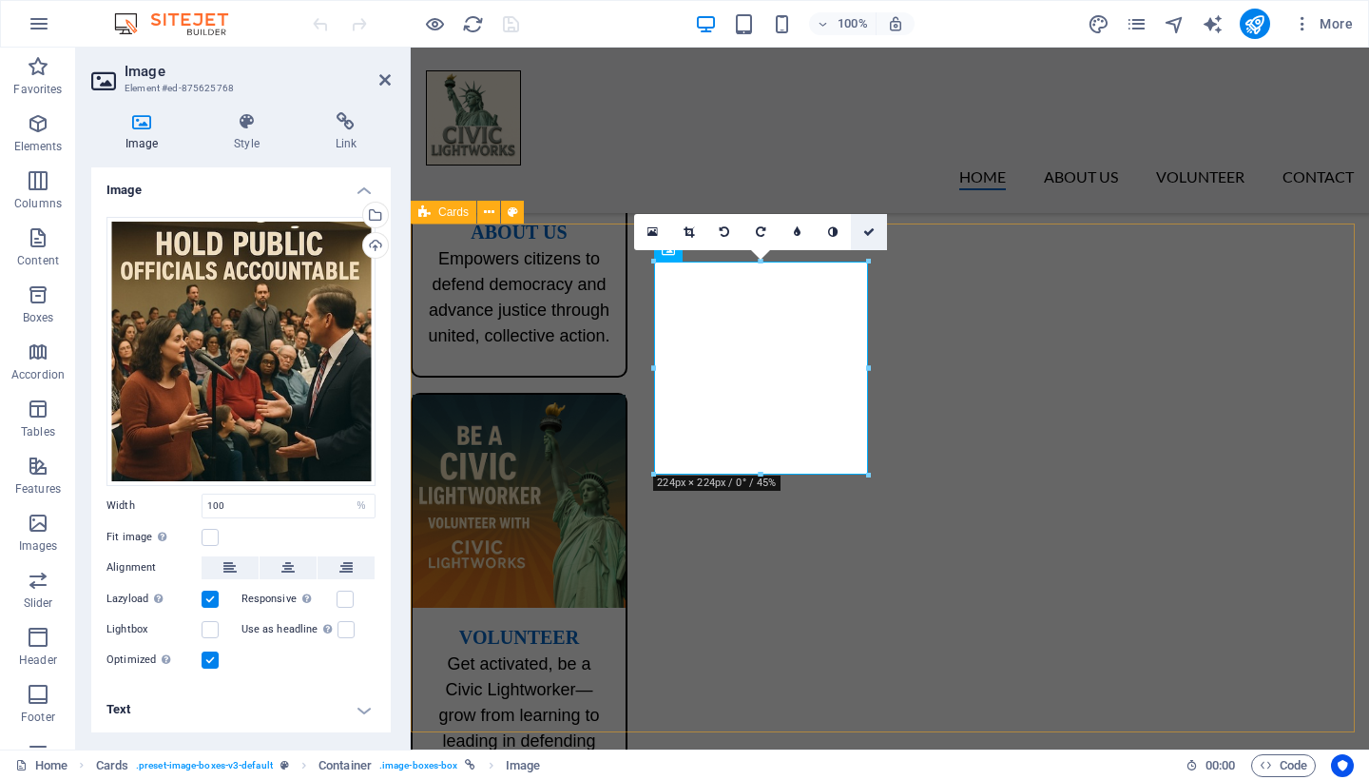
click at [867, 228] on icon at bounding box center [868, 231] width 11 height 11
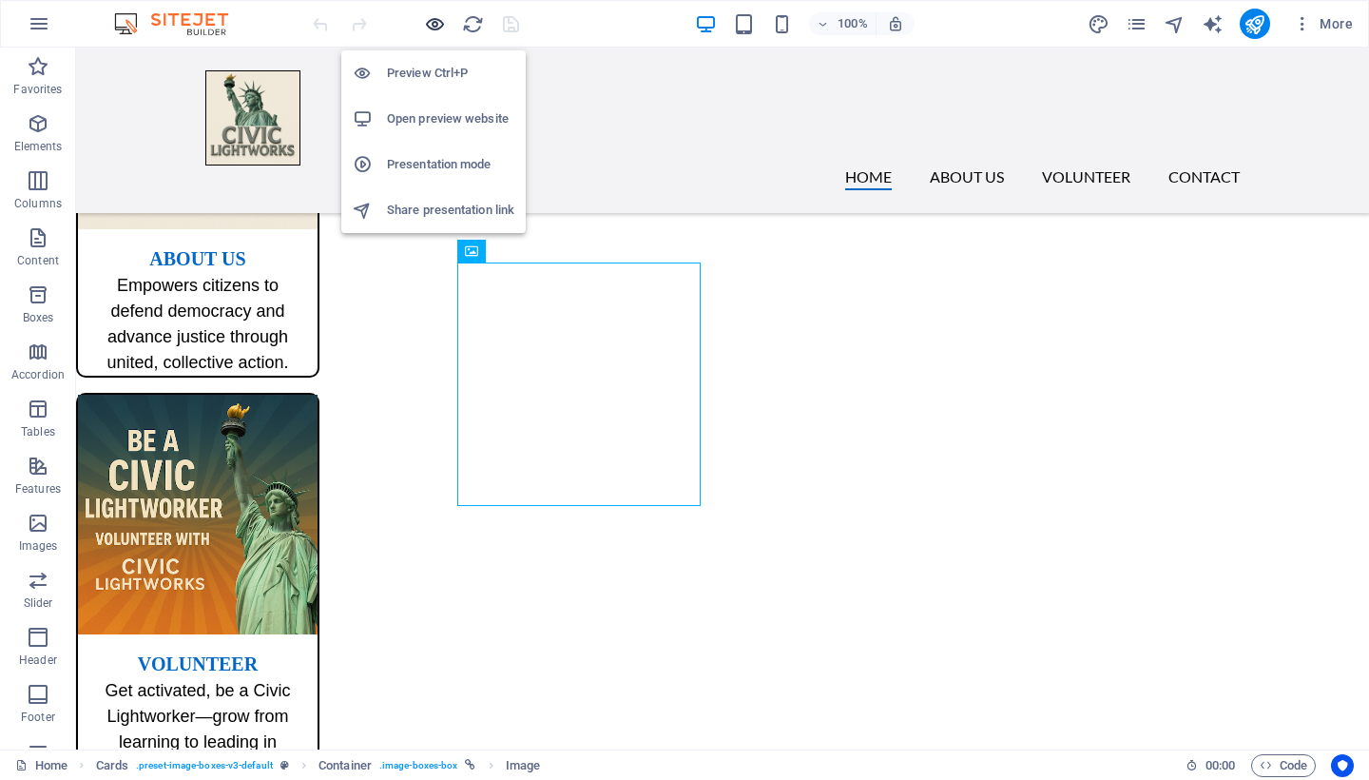
click at [437, 20] on icon "button" at bounding box center [435, 24] width 22 height 22
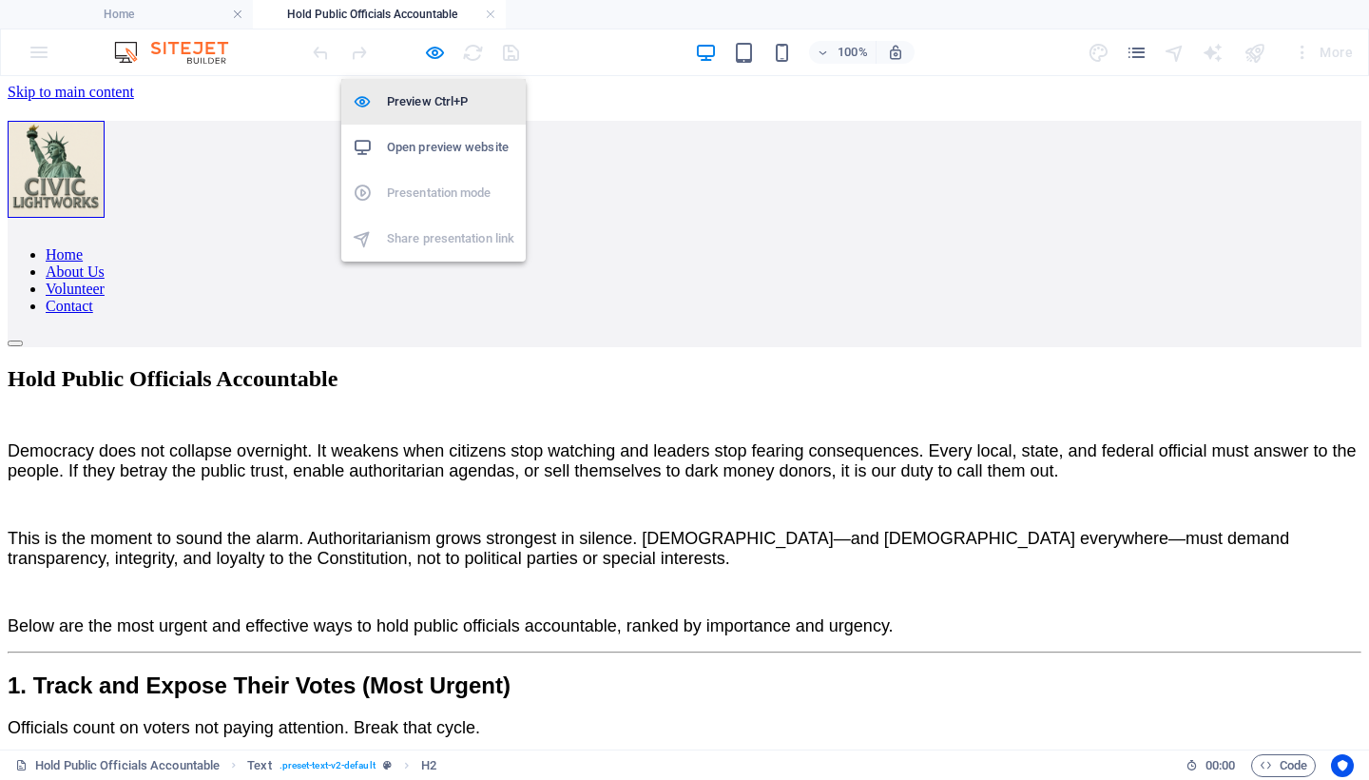
click at [428, 96] on h6 "Preview Ctrl+P" at bounding box center [450, 101] width 127 height 23
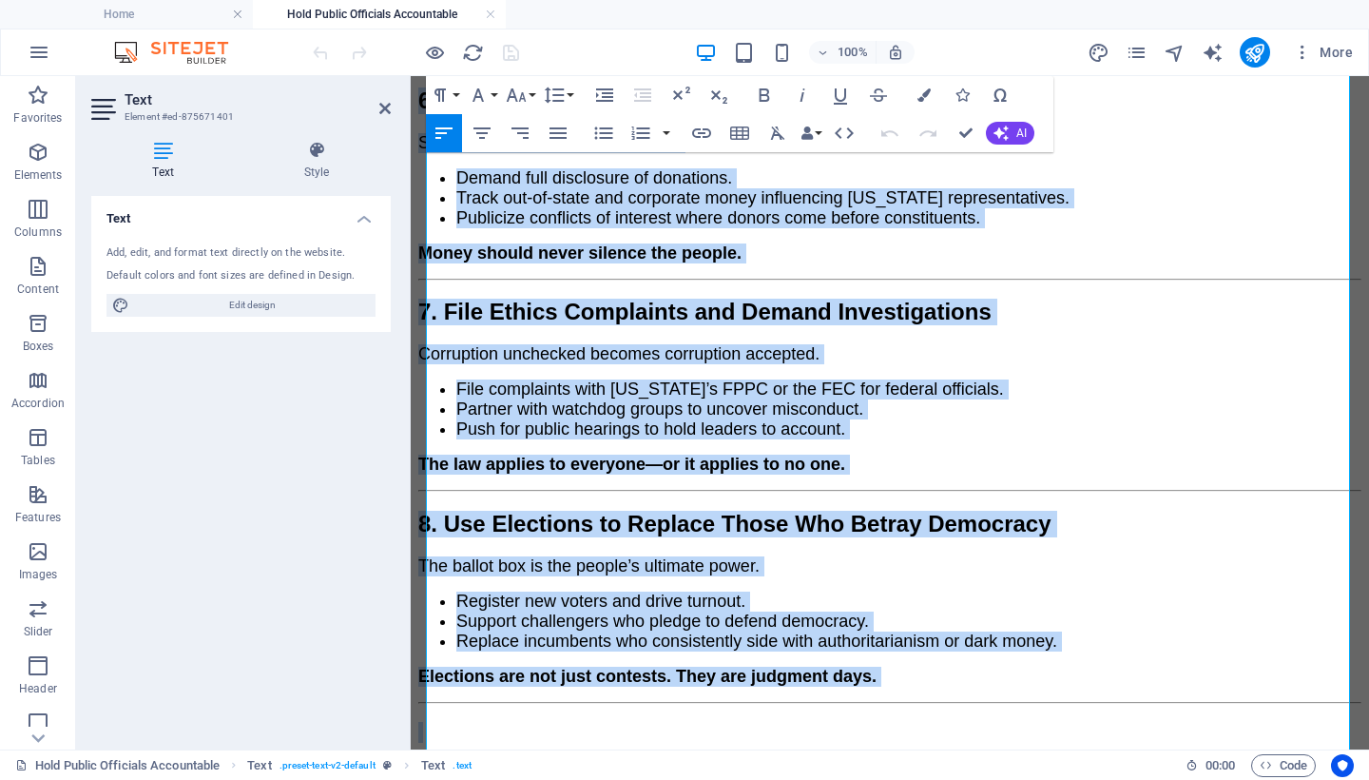
scroll to position [1836, 0]
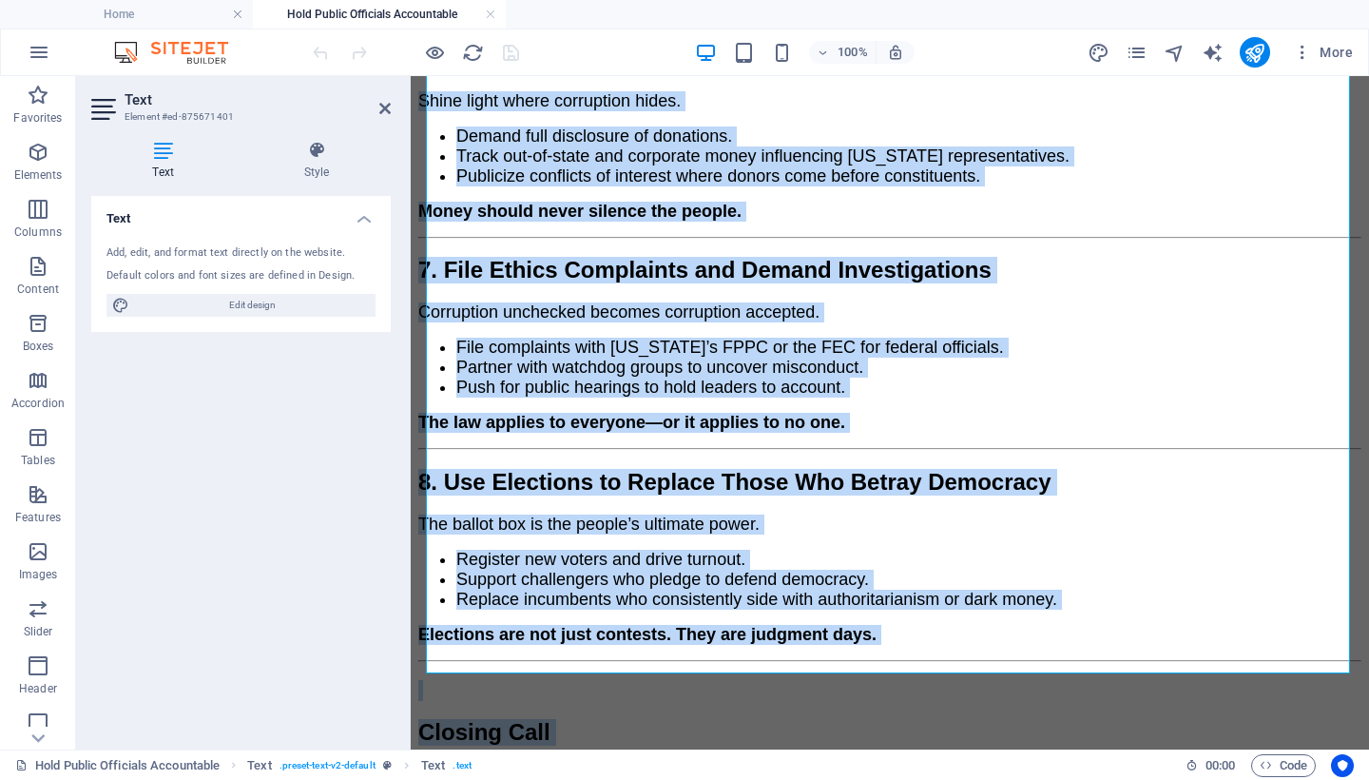
drag, startPoint x: 429, startPoint y: 390, endPoint x: 700, endPoint y: 779, distance: 473.9
copy div "Loremipsu dolo sit ametcons adipiscin. El seddoei temp incididu utla etdolore m…"
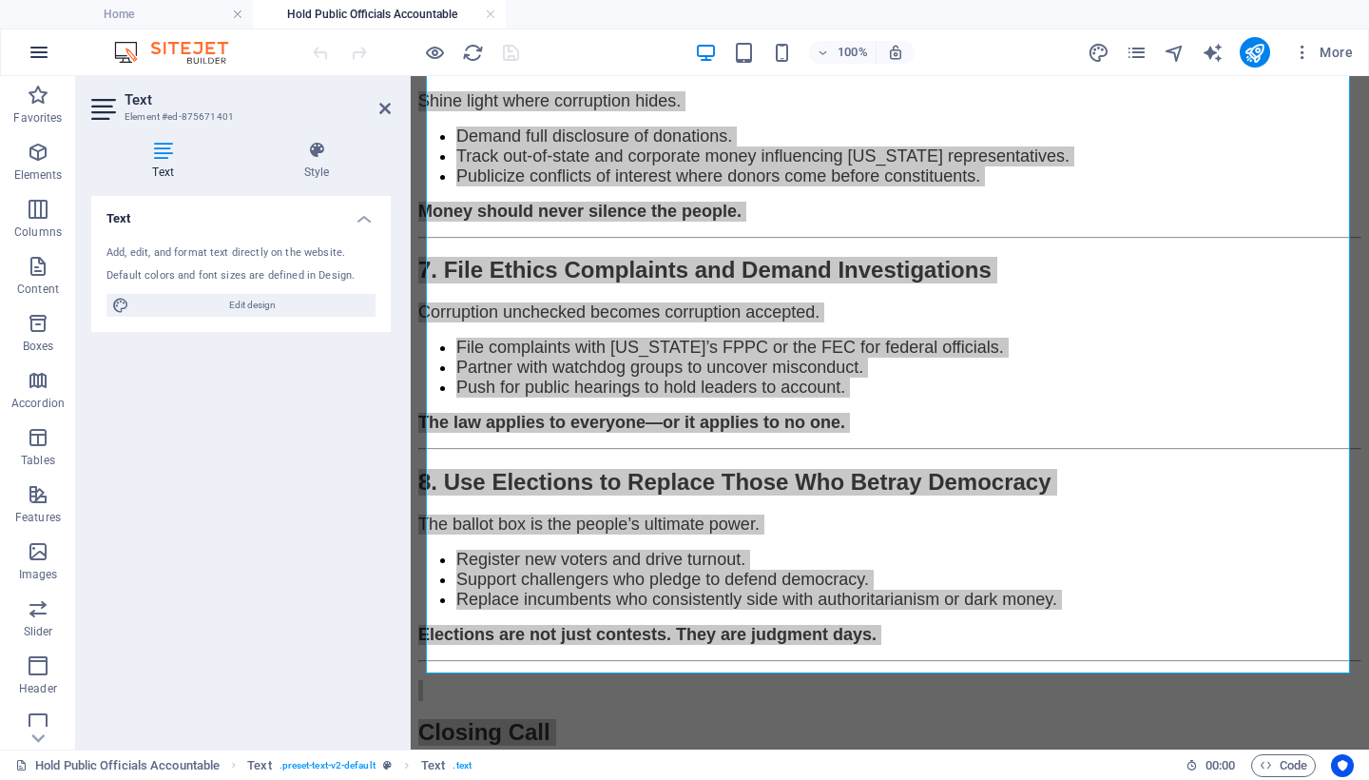
click at [46, 54] on icon "button" at bounding box center [39, 52] width 23 height 23
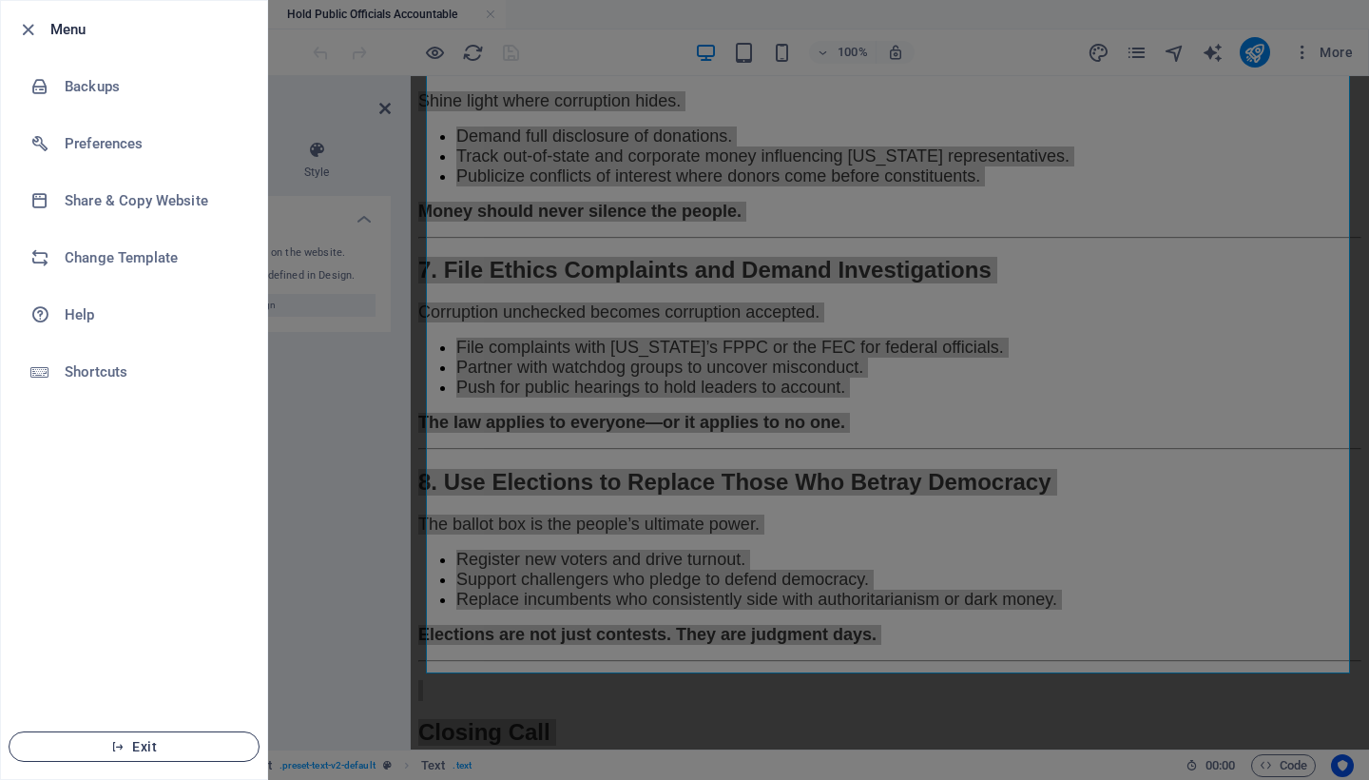
click at [164, 747] on span "Exit" at bounding box center [134, 746] width 219 height 15
